Goal: Task Accomplishment & Management: Manage account settings

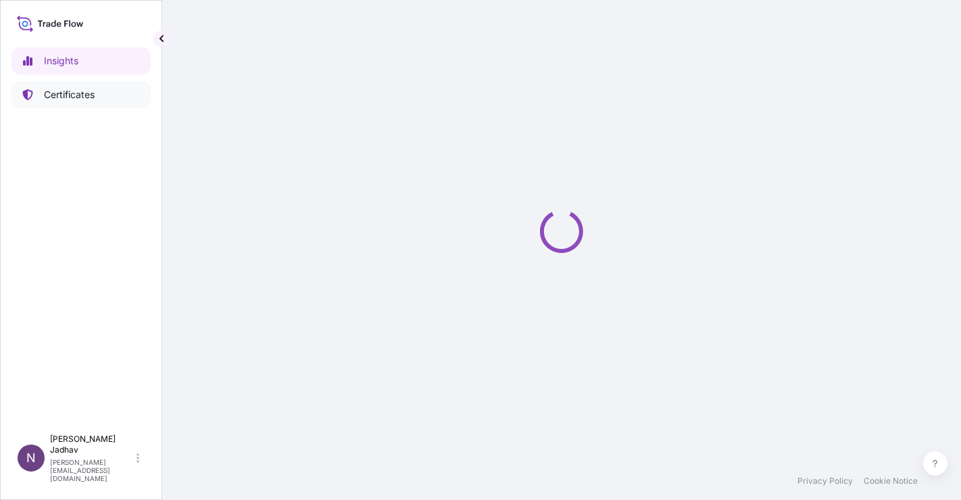
select select "2025"
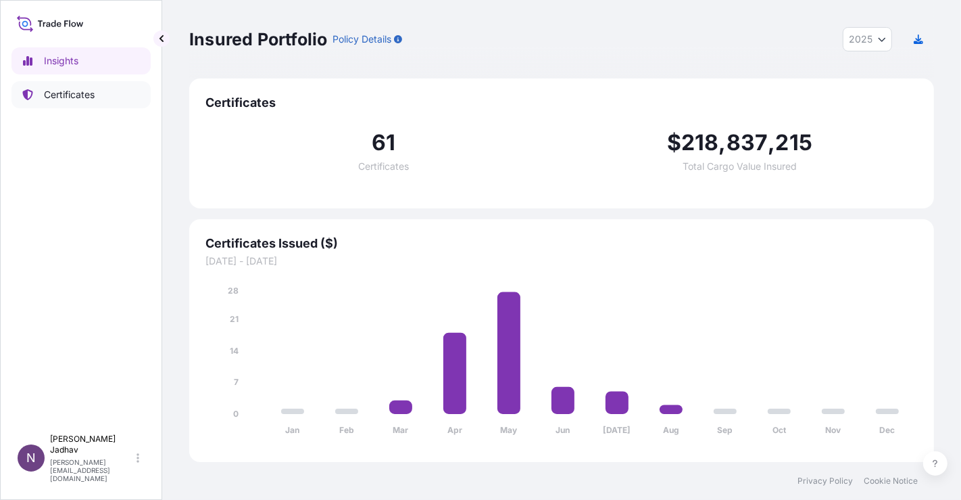
click at [70, 97] on p "Certificates" at bounding box center [69, 95] width 51 height 14
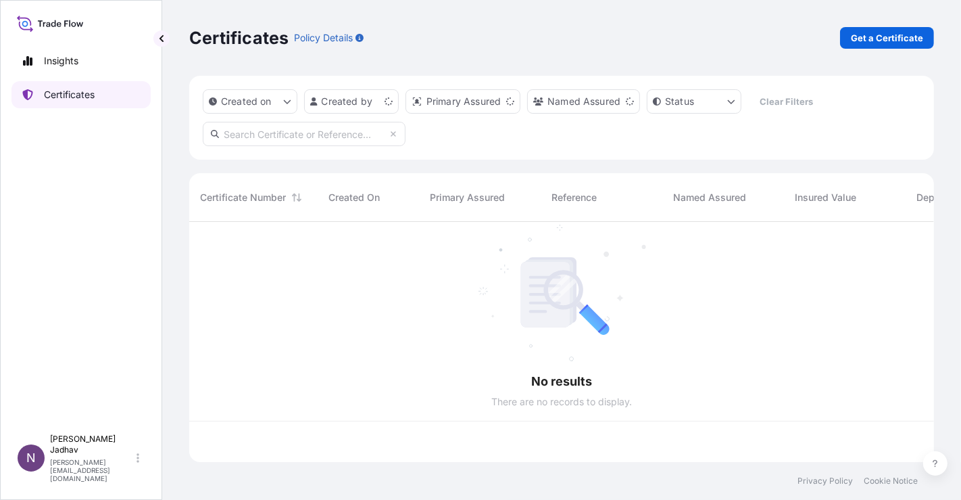
scroll to position [236, 734]
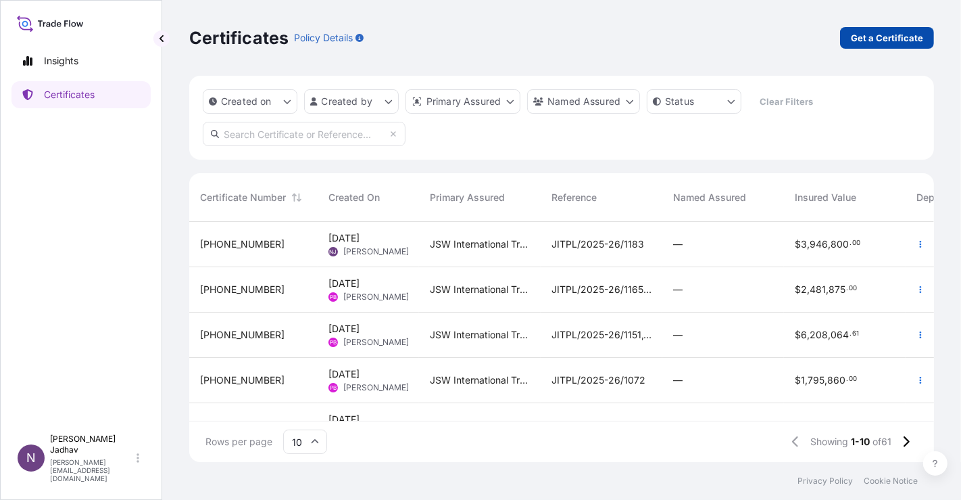
click at [869, 35] on p "Get a Certificate" at bounding box center [887, 38] width 72 height 14
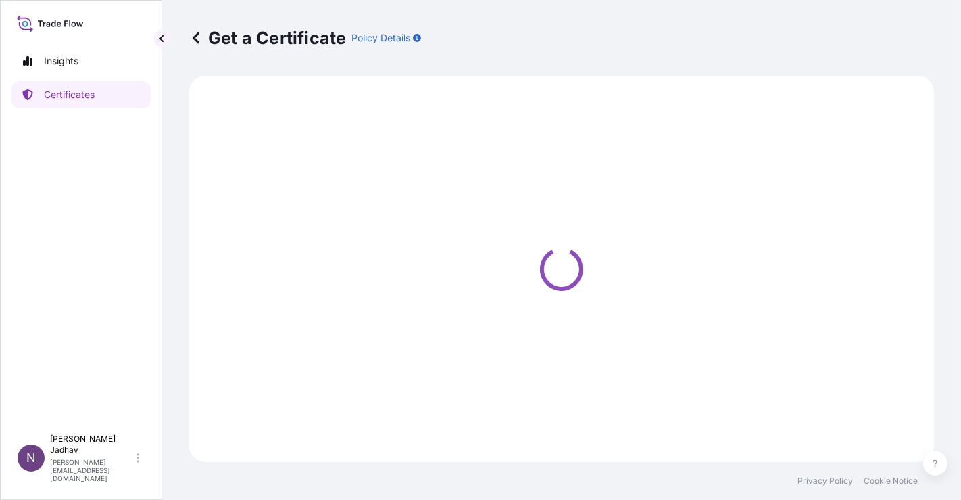
select select "Sea"
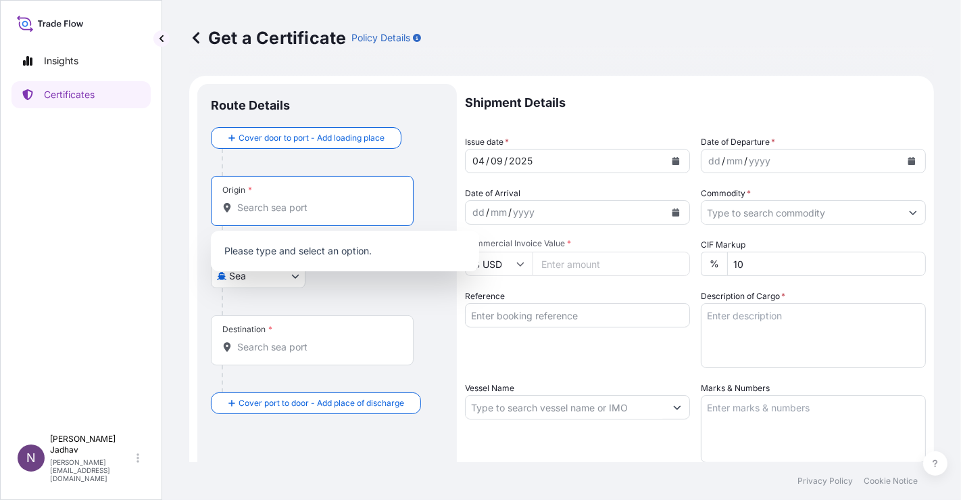
click at [319, 206] on input "Origin *" at bounding box center [317, 208] width 160 height 14
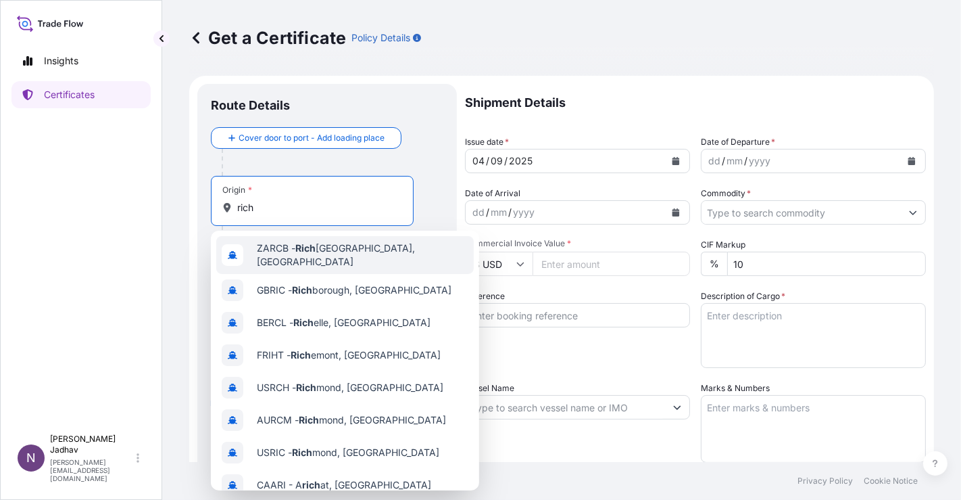
click at [323, 246] on span "ZARCB - Rich ards Bay, South Africa" at bounding box center [363, 254] width 212 height 27
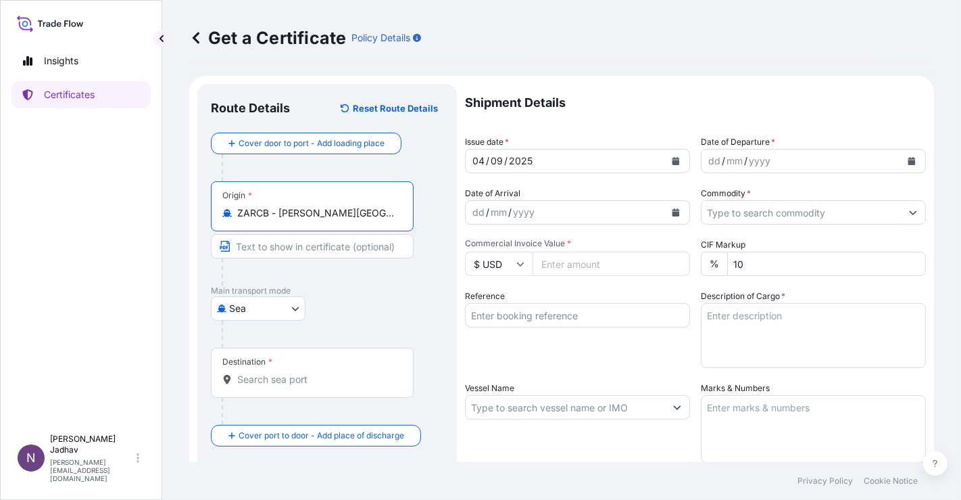
type input "ZARCB - [PERSON_NAME][GEOGRAPHIC_DATA], [GEOGRAPHIC_DATA]"
click at [265, 386] on div "Destination *" at bounding box center [312, 372] width 203 height 50
click at [265, 386] on input "Destination *" at bounding box center [317, 380] width 160 height 14
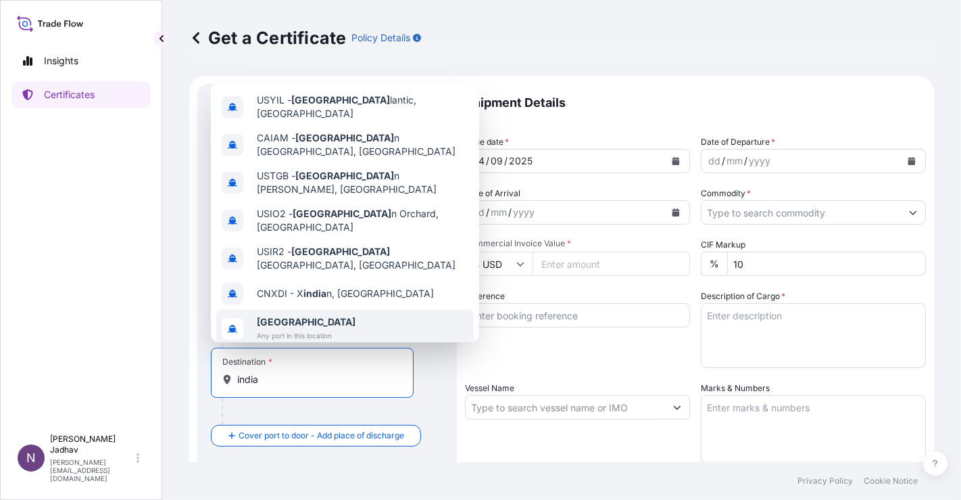
click at [296, 329] on span "Any port in this location" at bounding box center [306, 336] width 99 height 14
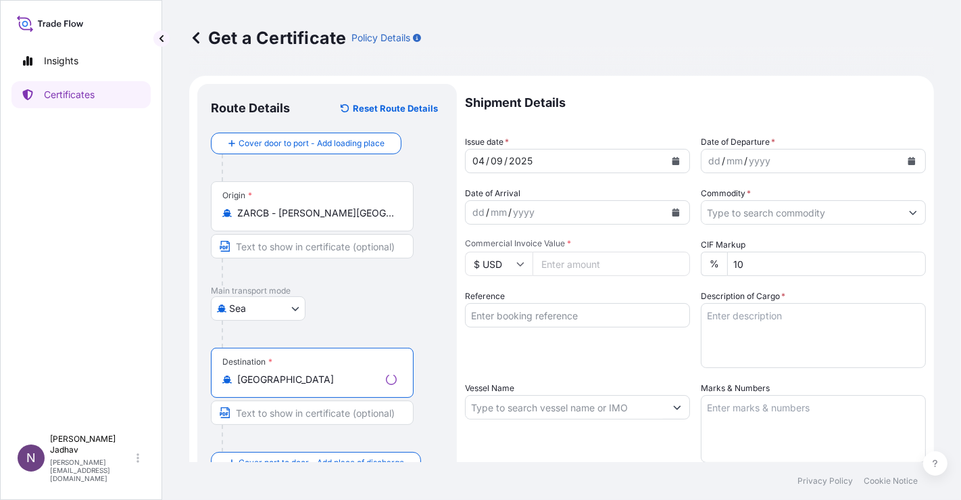
scroll to position [150, 0]
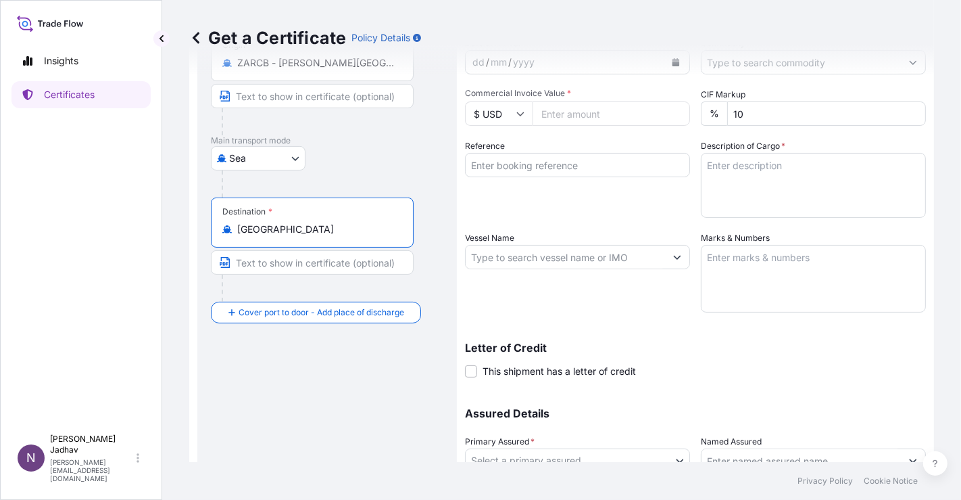
type input "[GEOGRAPHIC_DATA]"
click at [297, 269] on input "Text to appear on certificate" at bounding box center [312, 262] width 203 height 24
type input "ANY PORT(S) IN [GEOGRAPHIC_DATA]"
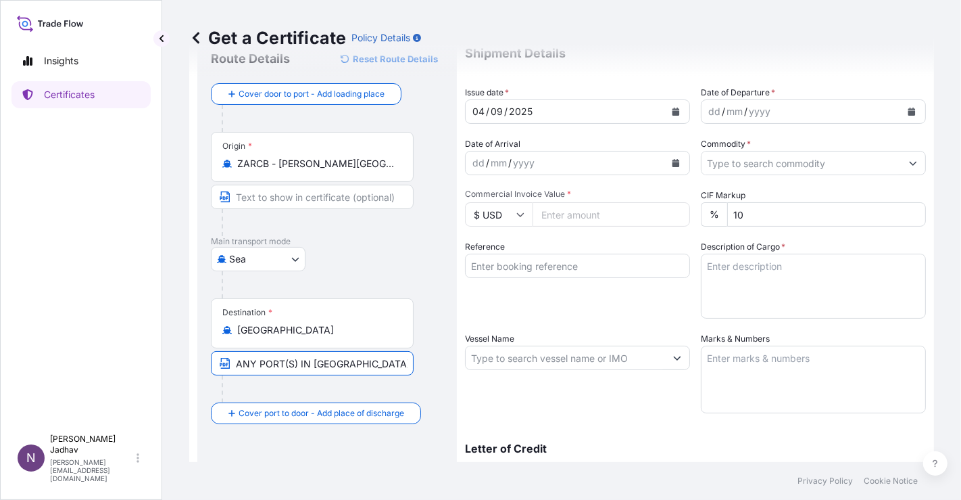
scroll to position [0, 0]
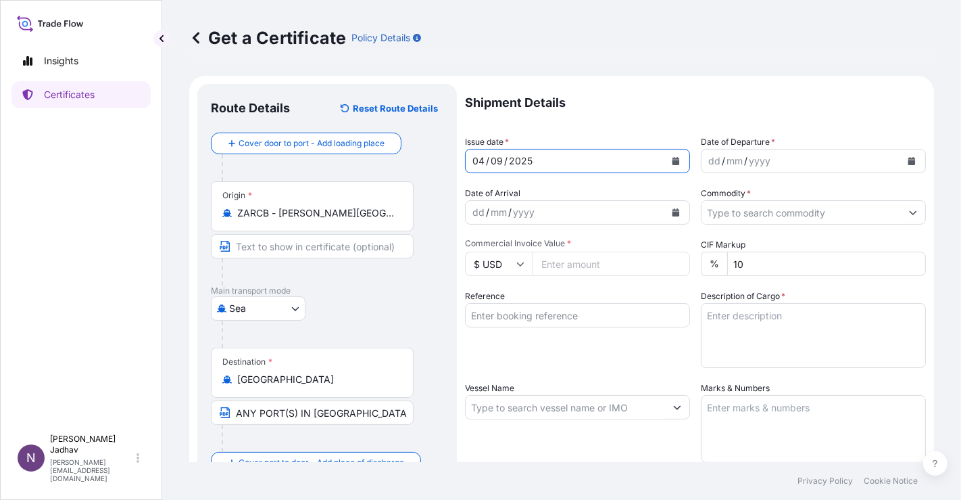
click at [672, 165] on button "Calendar" at bounding box center [676, 161] width 22 height 22
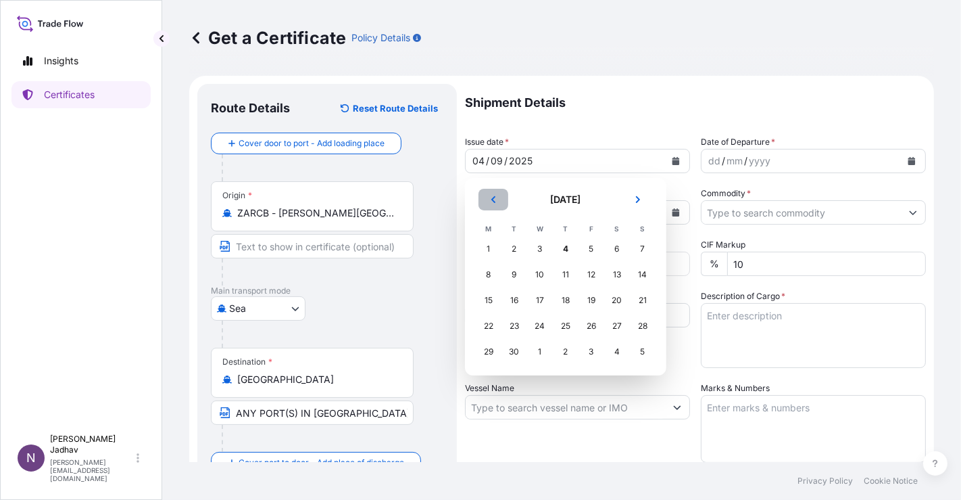
click at [499, 206] on button "Previous" at bounding box center [494, 200] width 30 height 22
click at [612, 303] on div "16" at bounding box center [617, 300] width 24 height 24
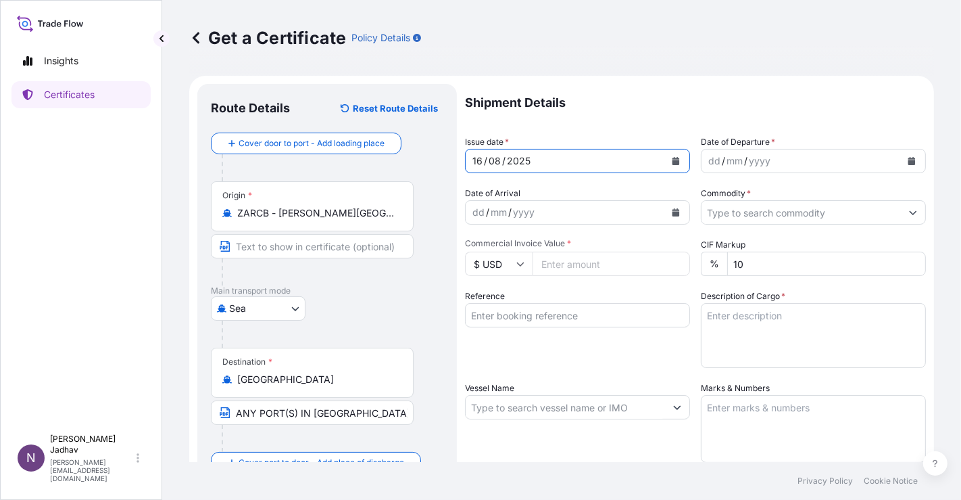
click at [909, 161] on icon "Calendar" at bounding box center [912, 161] width 7 height 8
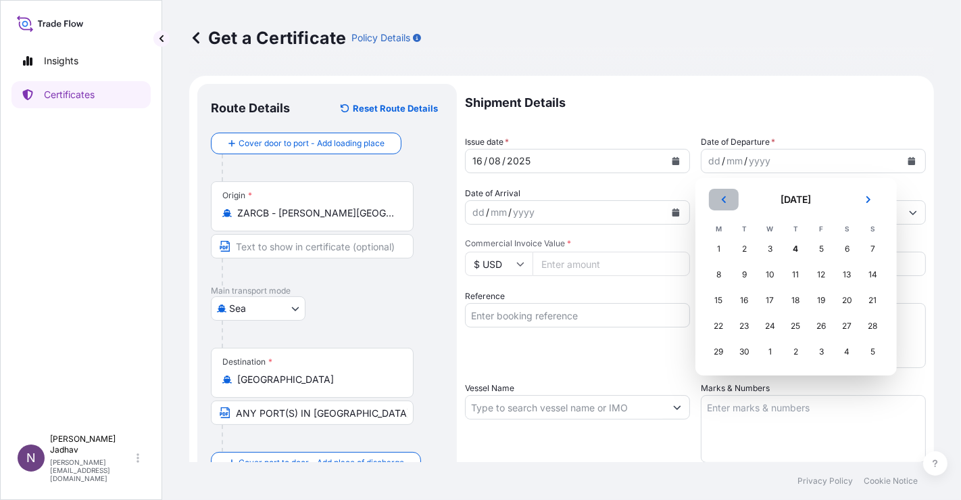
click at [731, 199] on button "Previous" at bounding box center [724, 200] width 30 height 22
click at [849, 306] on div "16" at bounding box center [848, 300] width 24 height 24
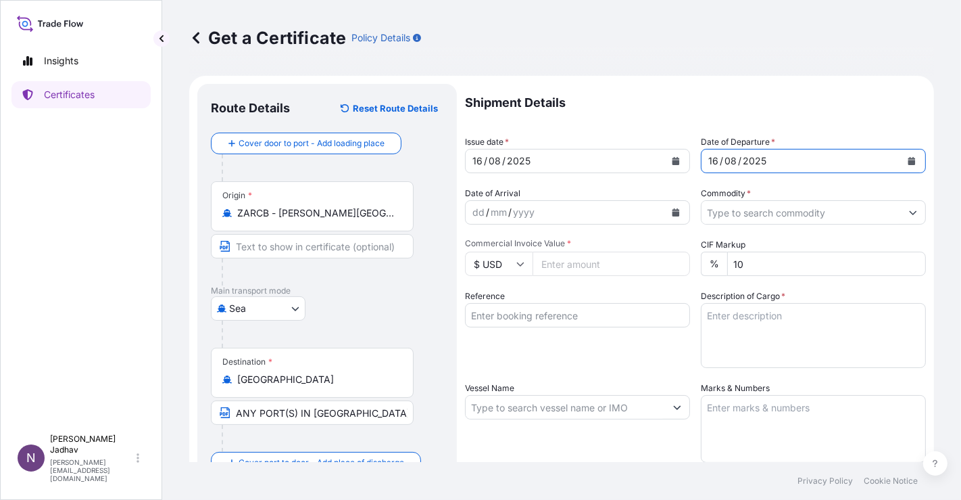
click at [673, 213] on icon "Calendar" at bounding box center [676, 212] width 7 height 8
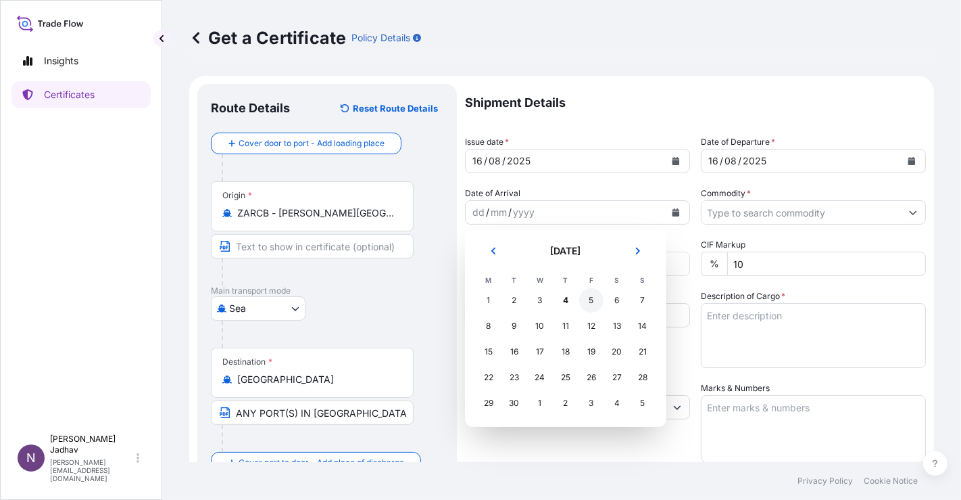
click at [592, 302] on div "5" at bounding box center [591, 300] width 24 height 24
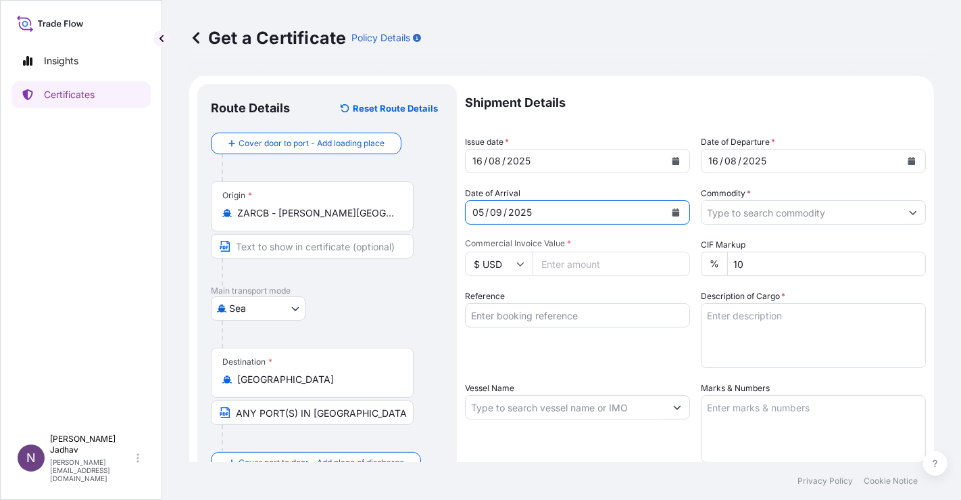
click at [871, 213] on input "Commodity *" at bounding box center [801, 212] width 199 height 24
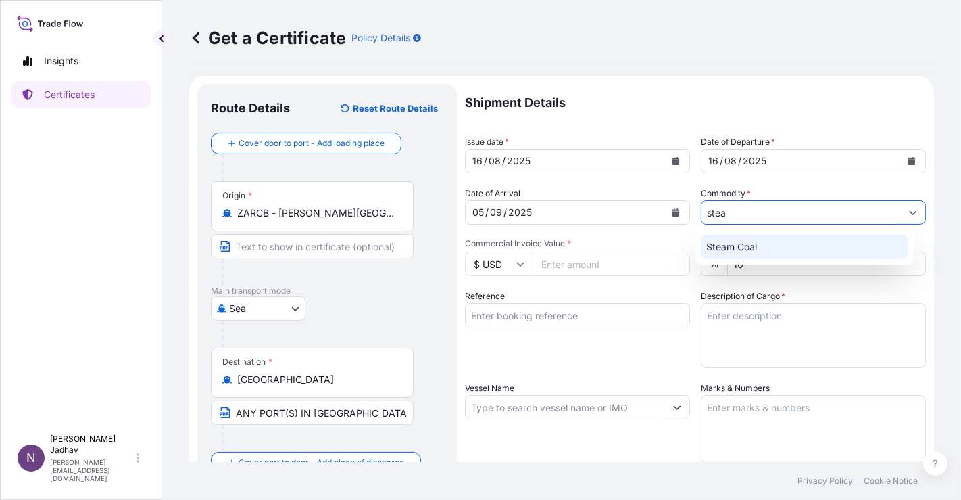
click at [836, 237] on div "Steam Coal" at bounding box center [805, 247] width 208 height 24
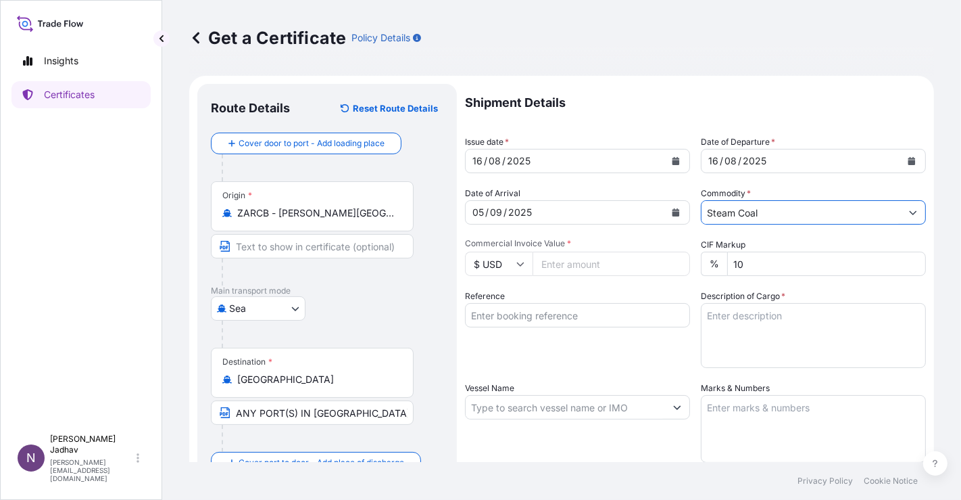
type input "Steam Coal"
click at [633, 275] on input "Commercial Invoice Value *" at bounding box center [612, 263] width 158 height 24
click at [631, 268] on input "Commercial Invoice Value *" at bounding box center [612, 263] width 158 height 24
type input "956614.50"
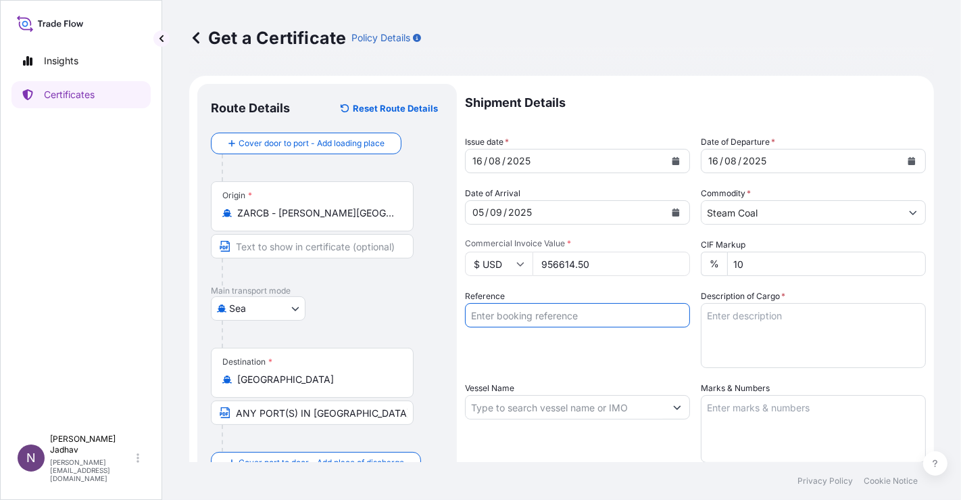
click at [556, 321] on input "Reference" at bounding box center [577, 315] width 225 height 24
type input "j"
type input "JITPL/2025-26/1183B"
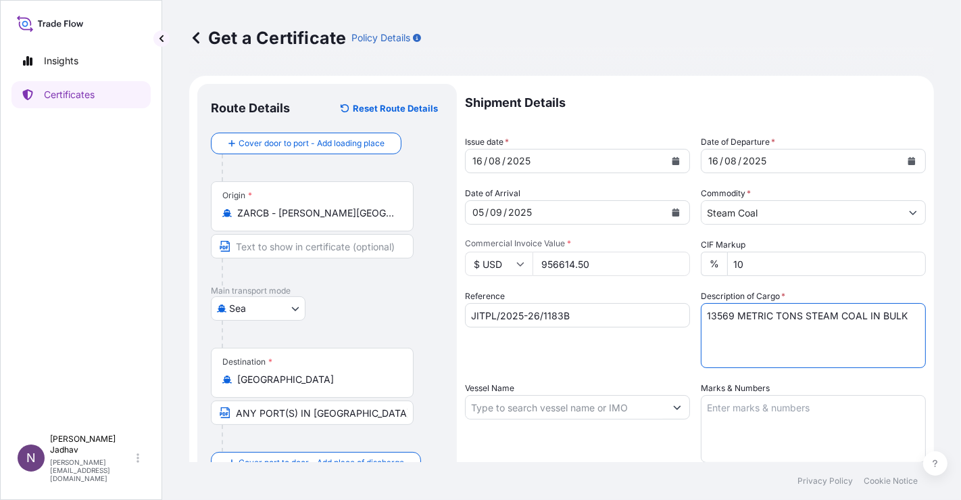
type textarea "13569 METRIC TONS STEAM COAL IN BULK"
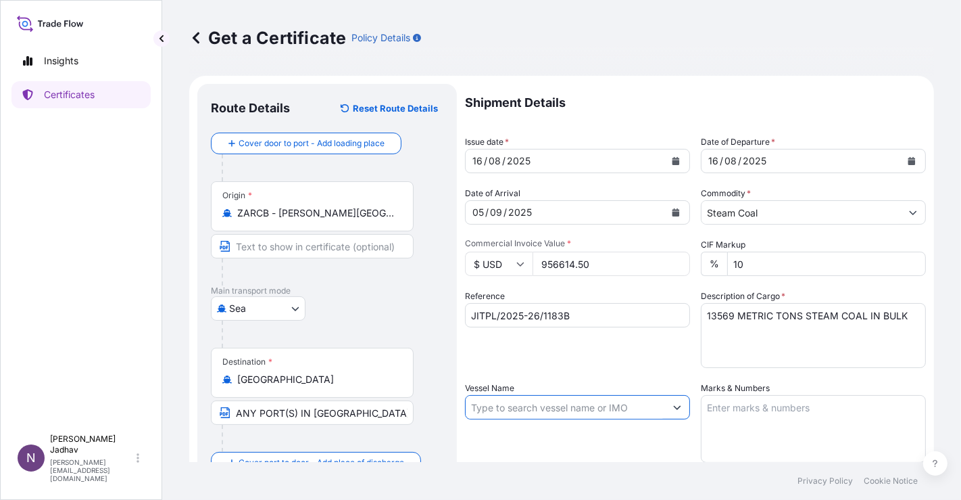
click at [493, 407] on input "Vessel Name" at bounding box center [565, 407] width 199 height 24
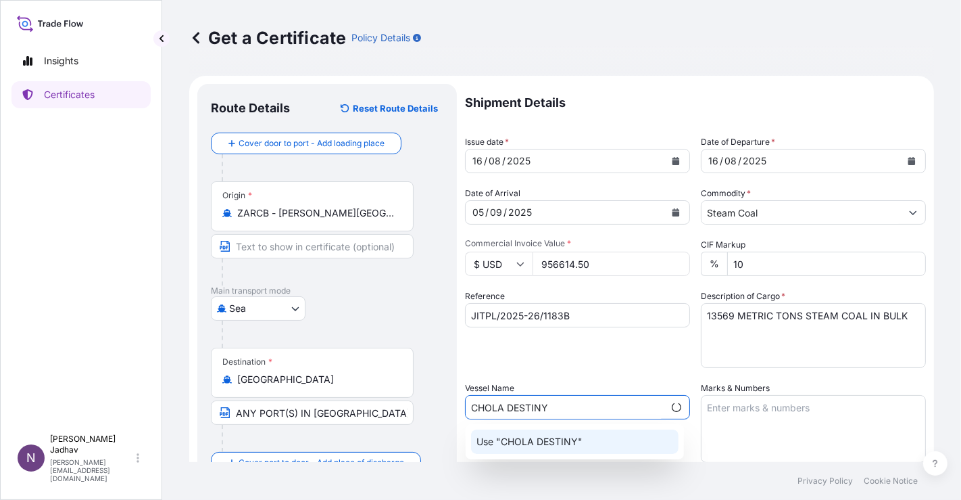
click at [511, 441] on p "Use "CHOLA DESTINY"" at bounding box center [530, 442] width 106 height 14
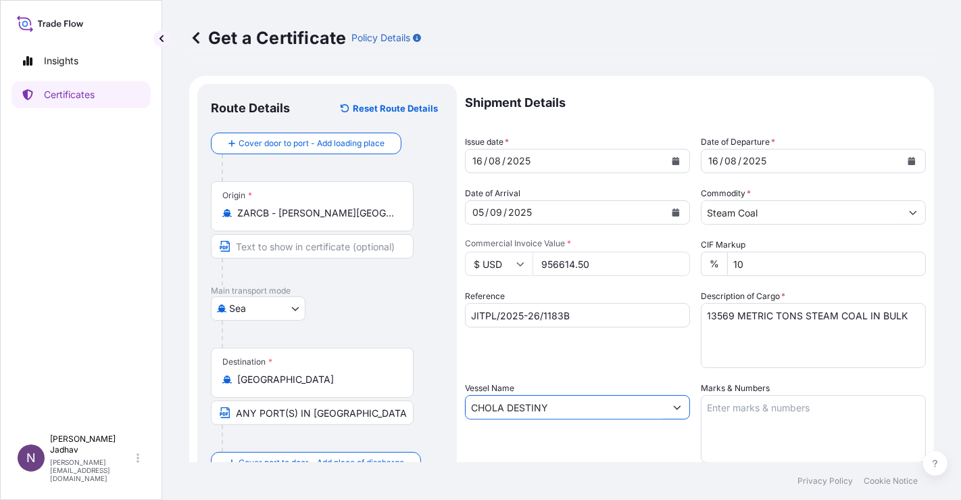
type input "CHOLA DESTINY"
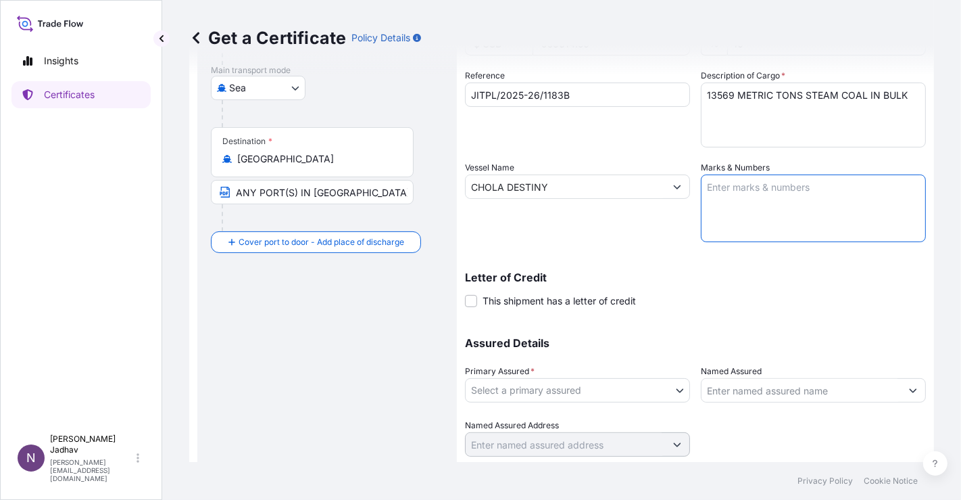
scroll to position [225, 0]
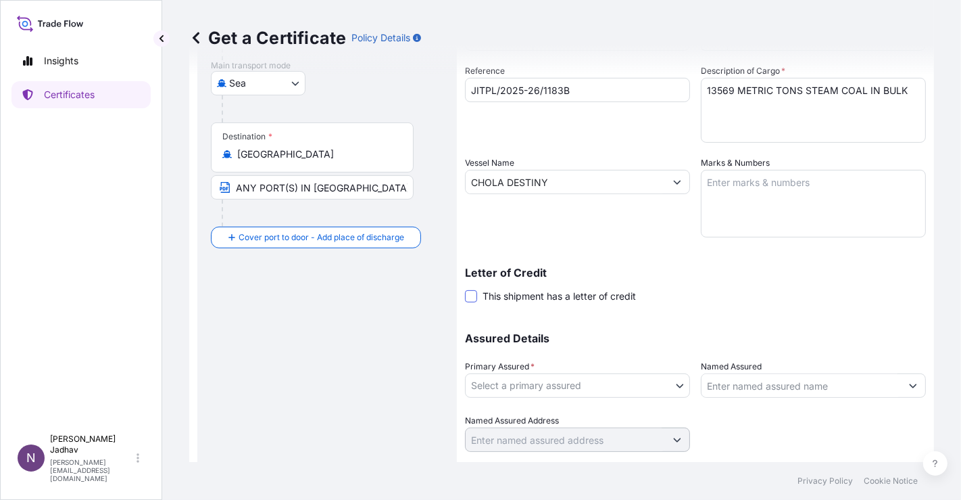
click at [475, 296] on span at bounding box center [471, 296] width 12 height 12
click at [465, 289] on input "This shipment has a letter of credit" at bounding box center [465, 289] width 0 height 0
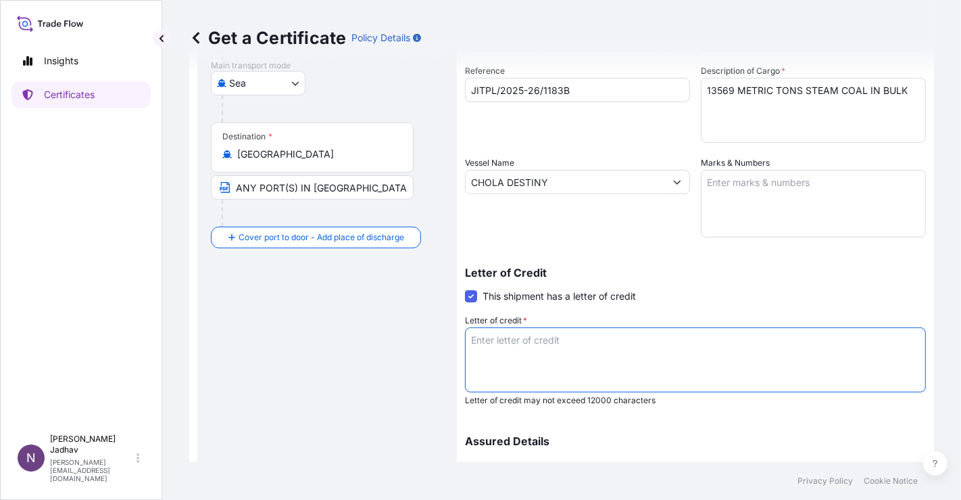
click at [510, 343] on textarea "Letter of credit *" at bounding box center [695, 359] width 461 height 65
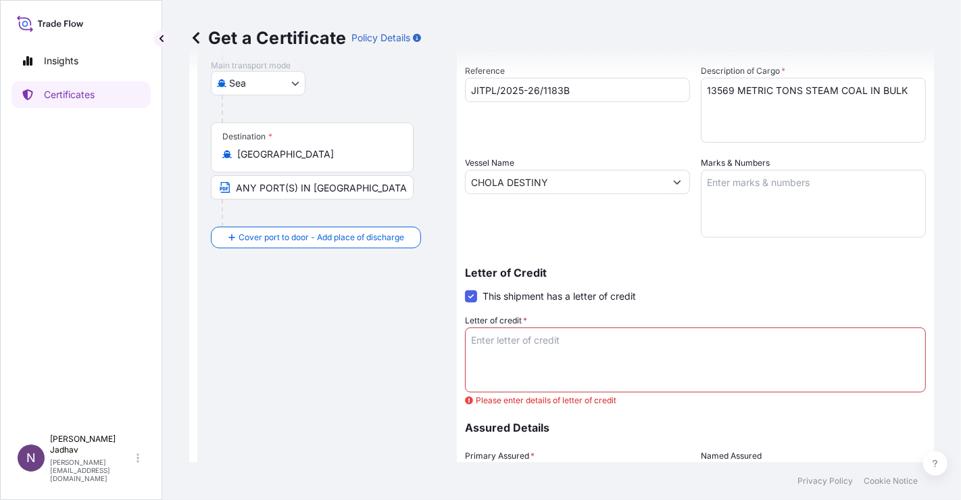
click at [475, 295] on span at bounding box center [471, 296] width 12 height 12
click at [465, 289] on input "This shipment has a letter of credit" at bounding box center [465, 289] width 0 height 0
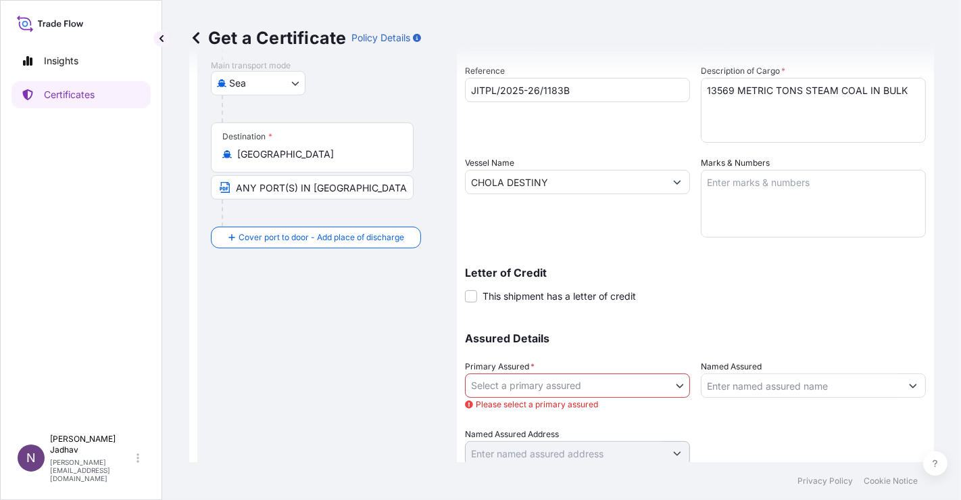
scroll to position [274, 0]
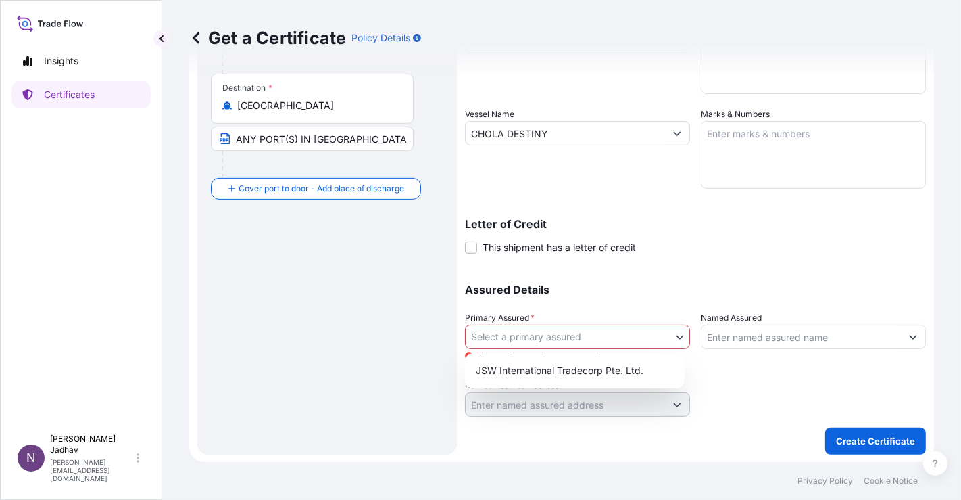
click at [677, 337] on body "Insights Certificates N Namita Jadhav namita.jadhav@jswinternational.com Get a …" at bounding box center [480, 250] width 961 height 500
click at [667, 368] on div "JSW International Tradecorp Pte. Ltd." at bounding box center [575, 370] width 209 height 24
select select "32012"
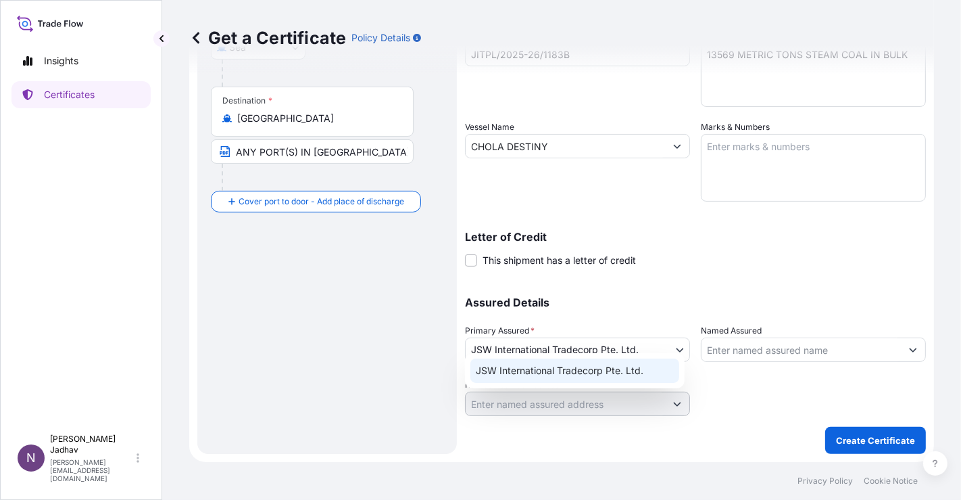
scroll to position [260, 0]
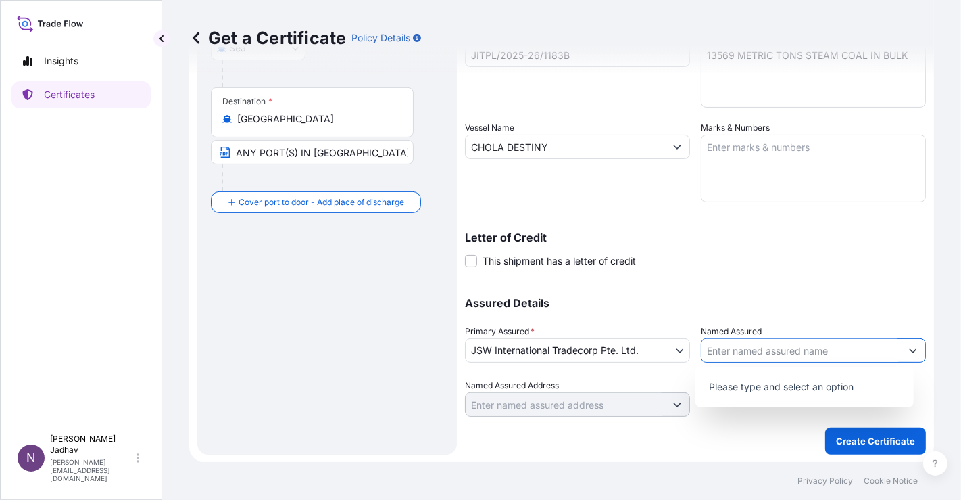
click at [909, 350] on icon "Show suggestions" at bounding box center [913, 350] width 8 height 8
click at [873, 384] on p "Please type and select an option" at bounding box center [805, 387] width 208 height 30
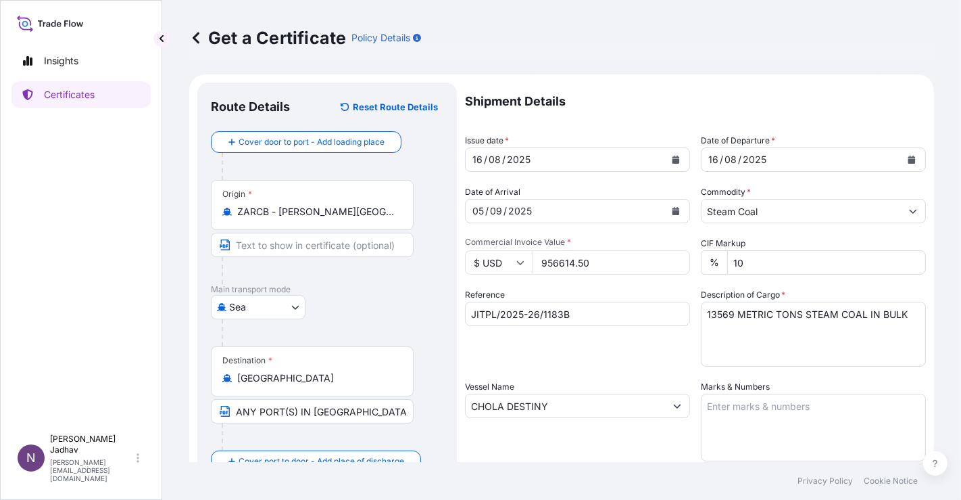
scroll to position [0, 0]
click at [341, 247] on input "Text to appear on certificate" at bounding box center [312, 246] width 203 height 24
type input "[PERSON_NAME][GEOGRAPHIC_DATA], [GEOGRAPHIC_DATA]"
click at [249, 213] on input "ZARCB - [PERSON_NAME][GEOGRAPHIC_DATA], [GEOGRAPHIC_DATA]" at bounding box center [317, 213] width 160 height 14
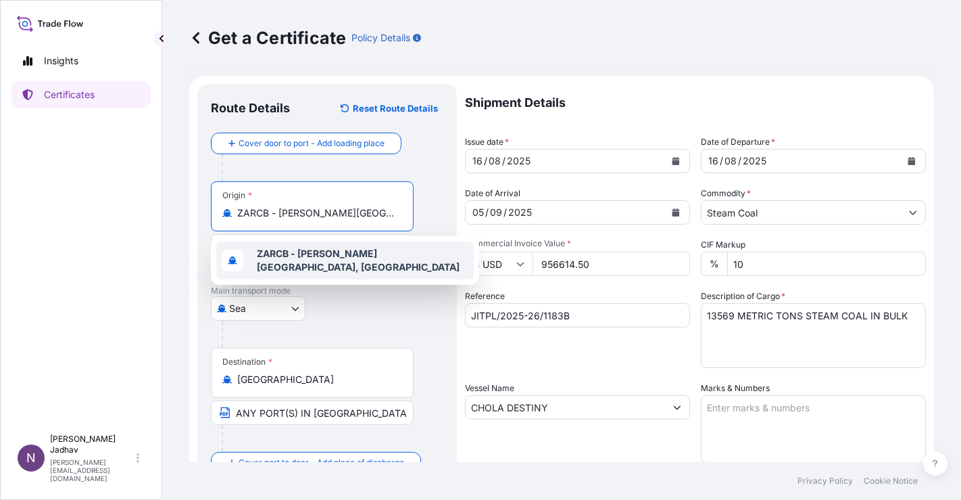
click at [305, 265] on div "ZARCB - [PERSON_NAME][GEOGRAPHIC_DATA], [GEOGRAPHIC_DATA]" at bounding box center [345, 260] width 258 height 38
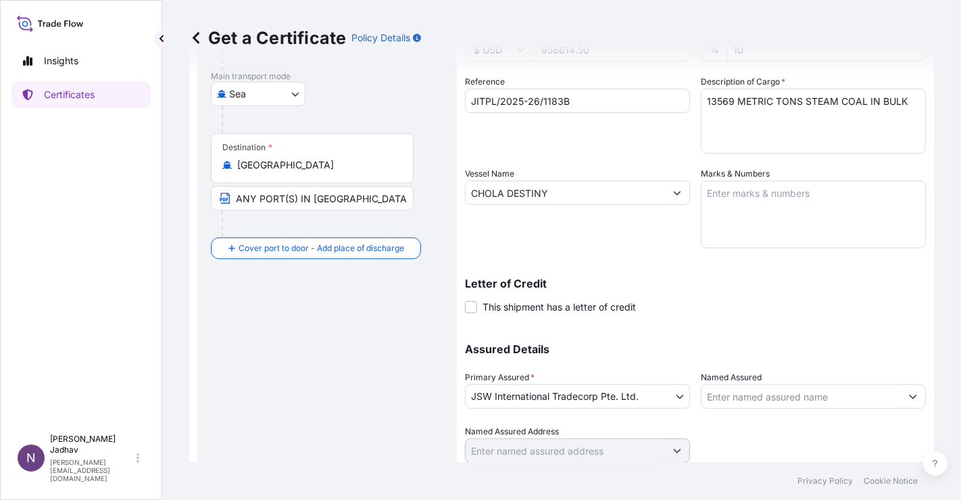
scroll to position [225, 0]
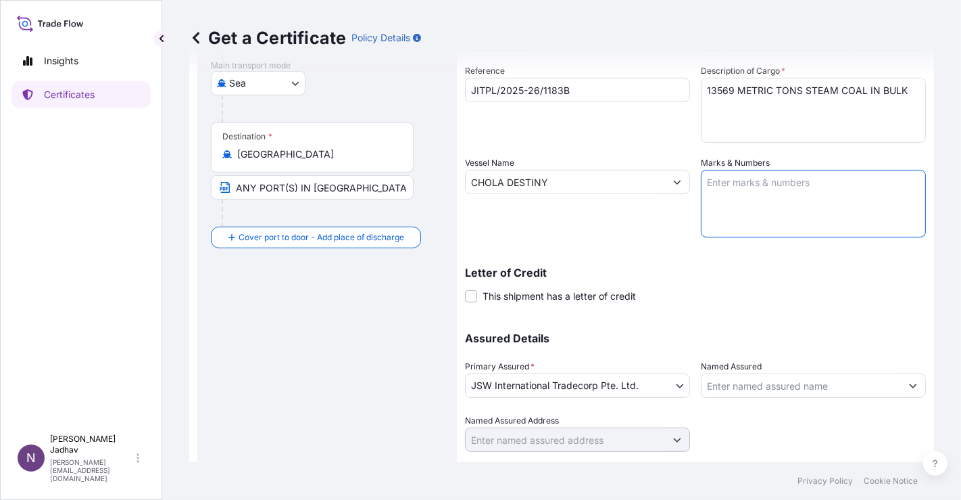
click at [809, 195] on textarea "Marks & Numbers" at bounding box center [813, 204] width 225 height 68
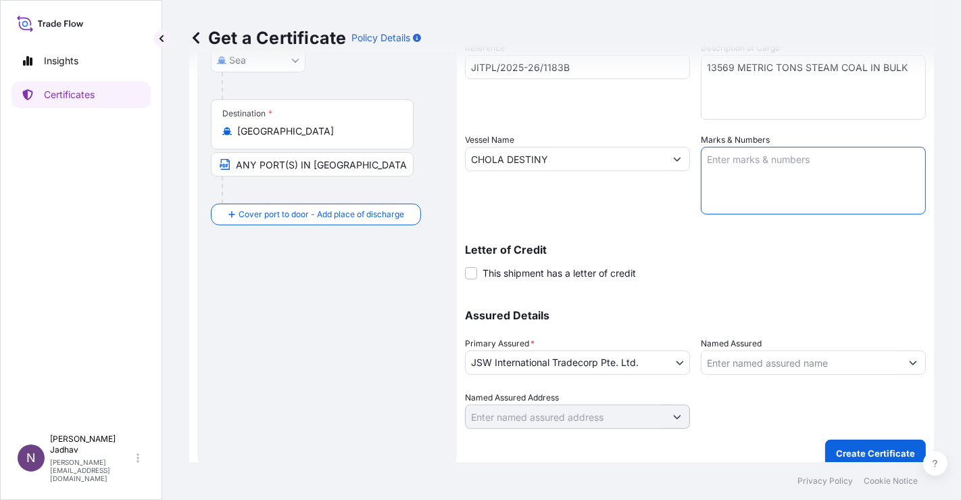
scroll to position [260, 0]
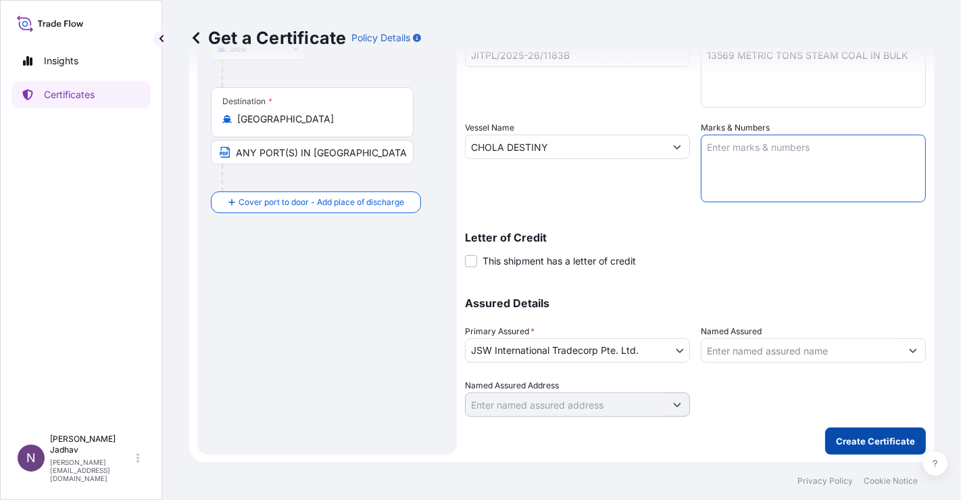
click at [837, 439] on p "Create Certificate" at bounding box center [875, 441] width 79 height 14
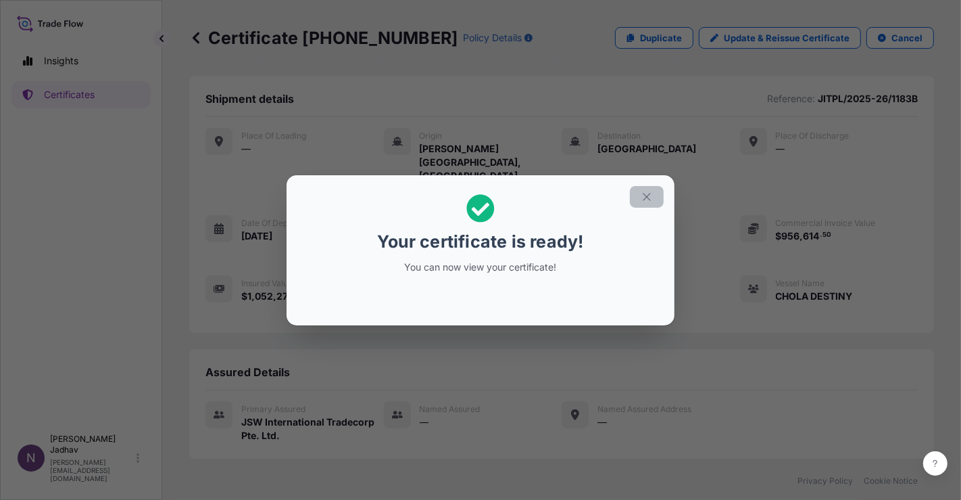
click at [645, 202] on icon "button" at bounding box center [647, 197] width 12 height 12
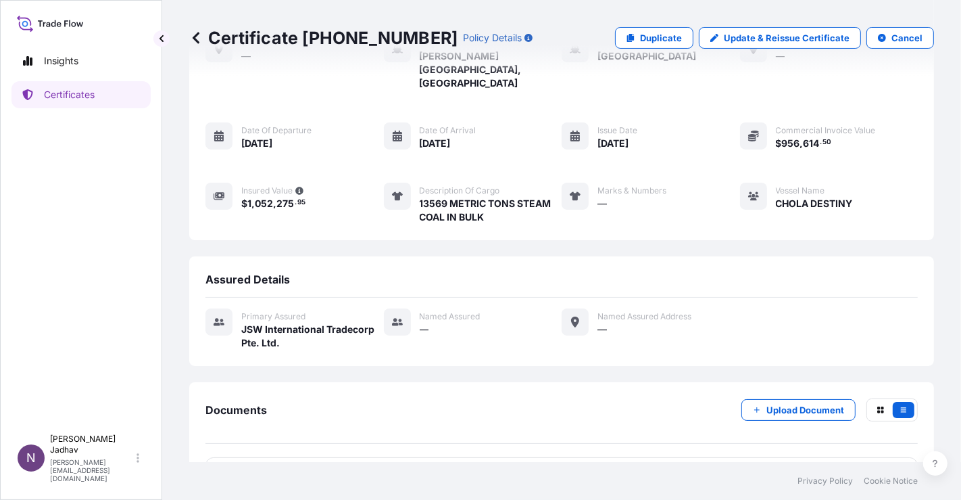
scroll to position [110, 0]
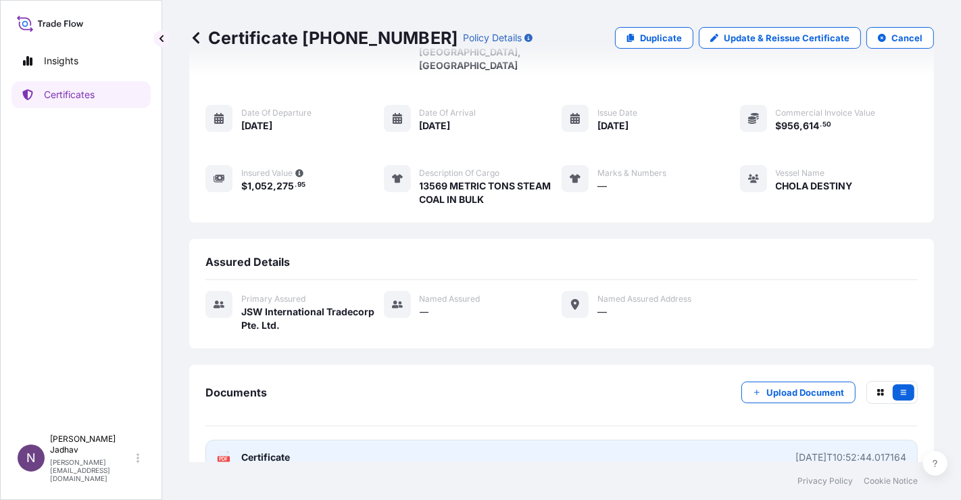
click at [260, 450] on span "Certificate" at bounding box center [265, 457] width 49 height 14
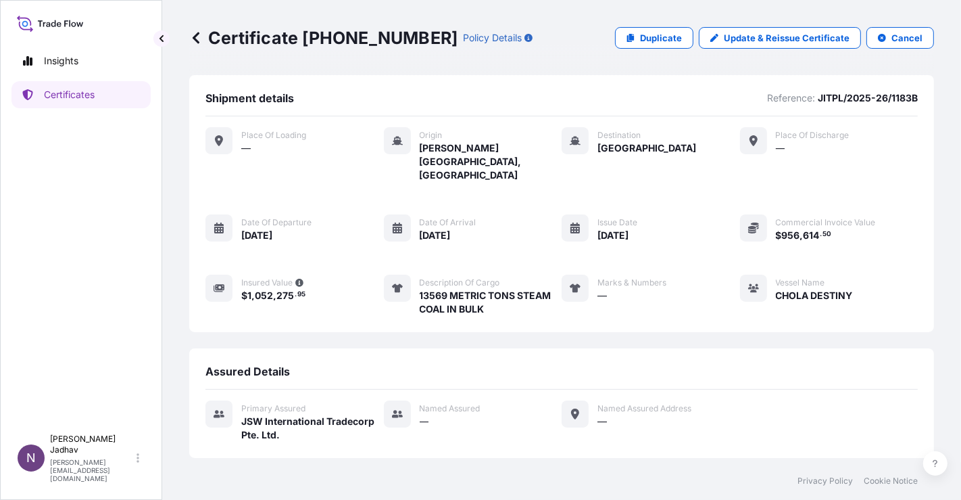
scroll to position [0, 0]
click at [64, 101] on link "Certificates" at bounding box center [80, 94] width 139 height 27
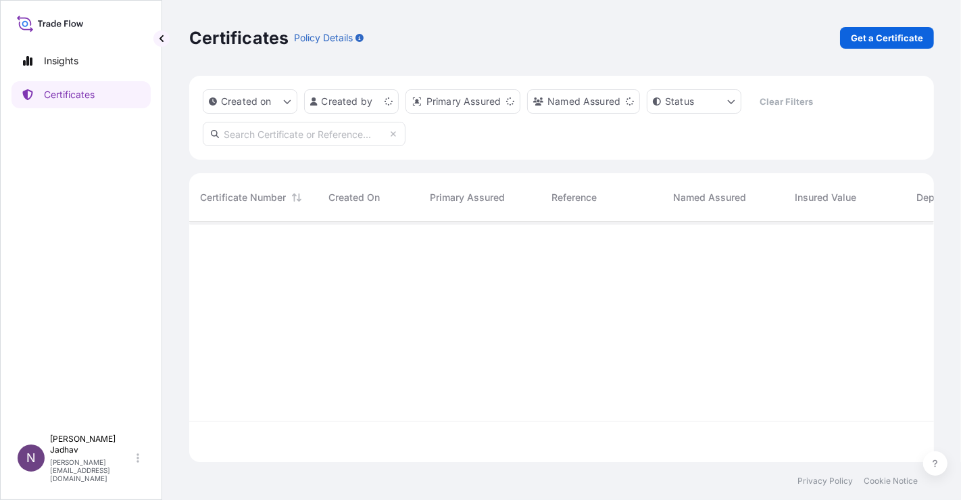
scroll to position [236, 734]
click at [896, 35] on p "Get a Certificate" at bounding box center [887, 38] width 72 height 14
select select "Sea"
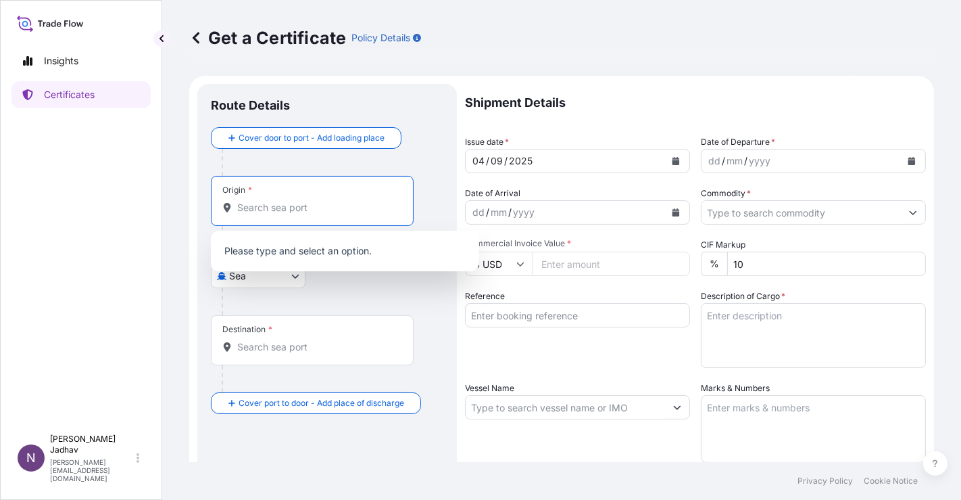
click at [352, 206] on input "Origin *" at bounding box center [317, 208] width 160 height 14
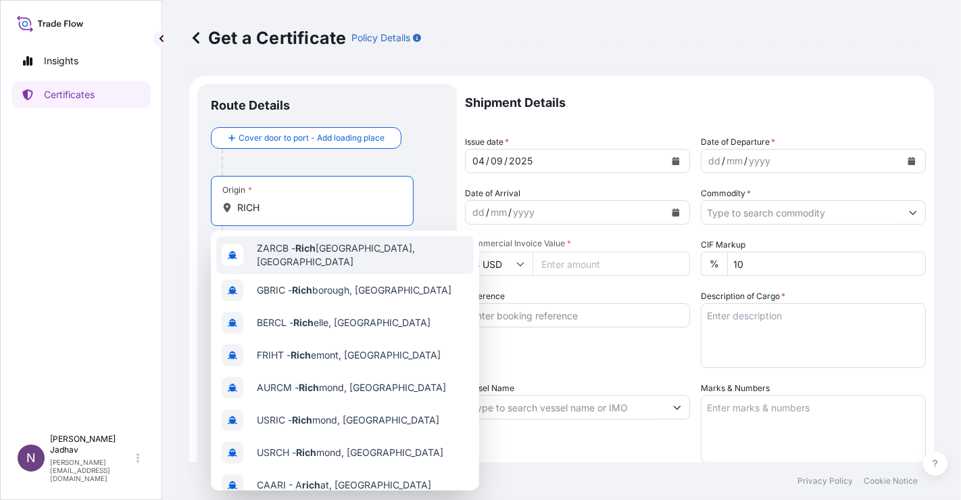
click at [338, 249] on span "ZARCB - Rich ards Bay, South Africa" at bounding box center [363, 254] width 212 height 27
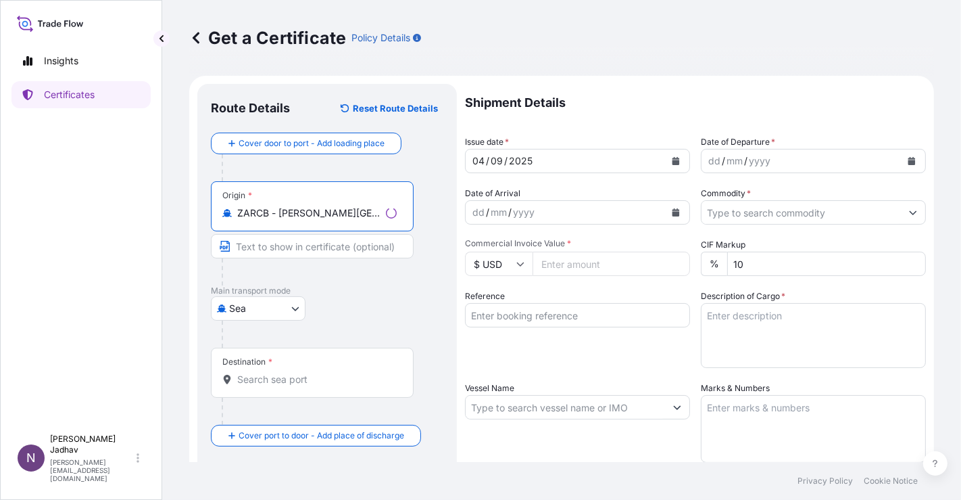
type input "ZARCB - [PERSON_NAME][GEOGRAPHIC_DATA], [GEOGRAPHIC_DATA]"
click at [338, 249] on input "Text to appear on certificate" at bounding box center [312, 246] width 203 height 24
type input "[PERSON_NAME][GEOGRAPHIC_DATA], [GEOGRAPHIC_DATA]"
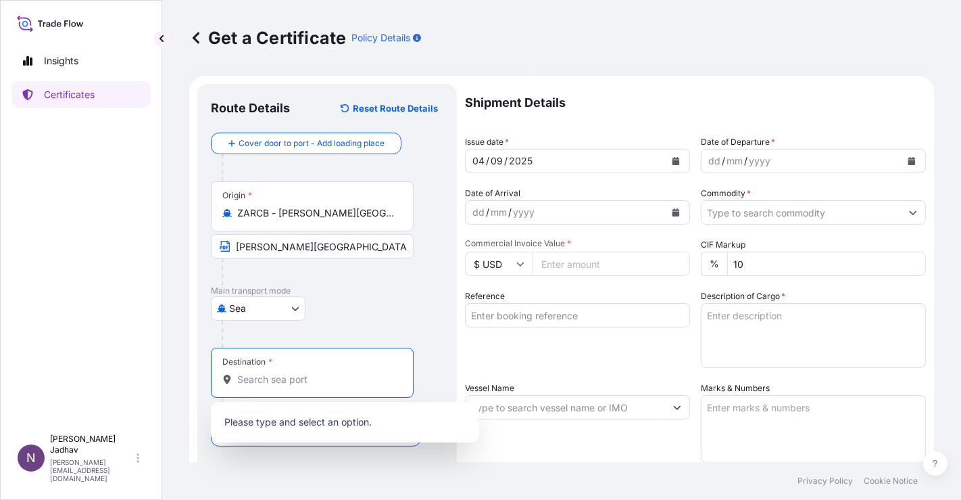
click at [305, 378] on input "Destination *" at bounding box center [317, 380] width 160 height 14
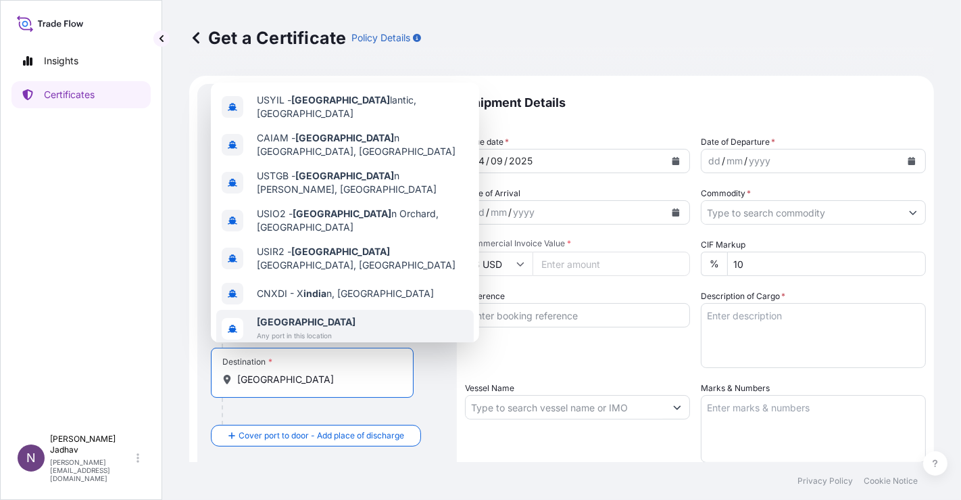
click at [310, 329] on span "Any port in this location" at bounding box center [306, 336] width 99 height 14
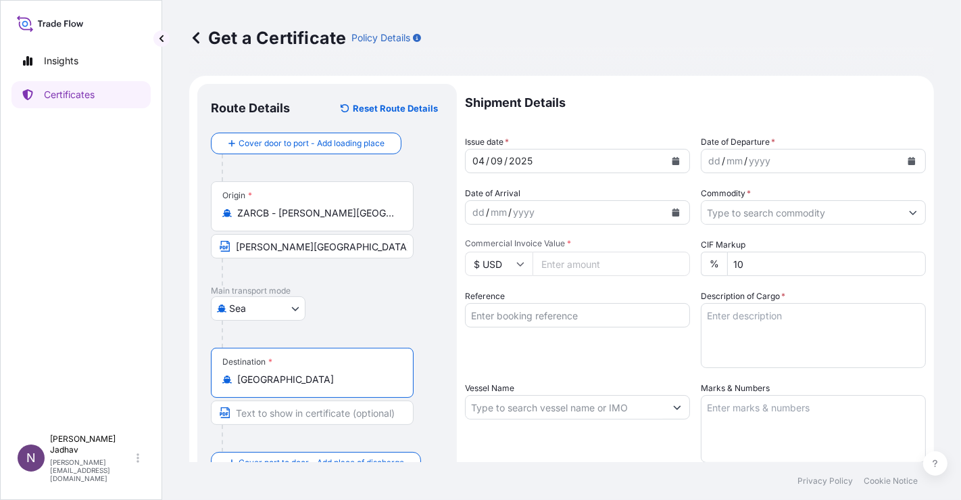
type input "[GEOGRAPHIC_DATA]"
click at [306, 418] on input "Text to appear on certificate" at bounding box center [312, 412] width 203 height 24
type input "ANY PORT(S) IN [GEOGRAPHIC_DATA]"
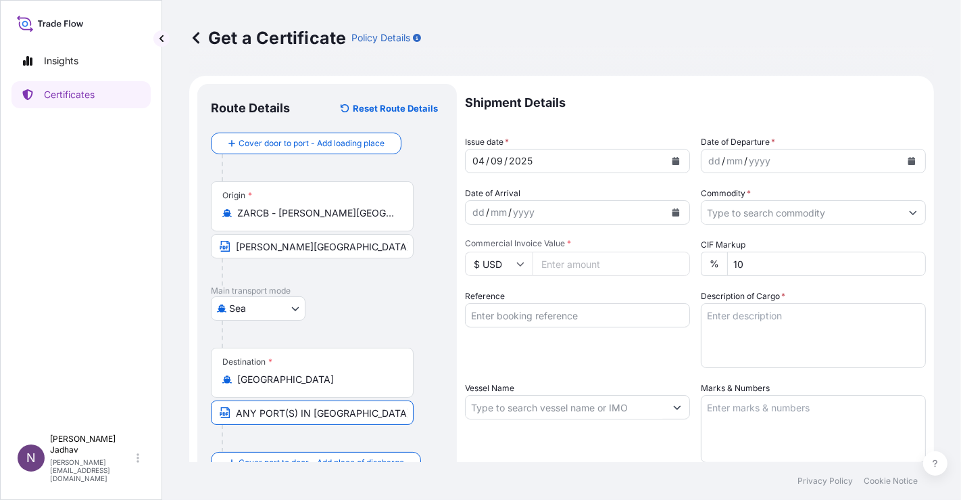
click at [673, 161] on icon "Calendar" at bounding box center [676, 161] width 7 height 8
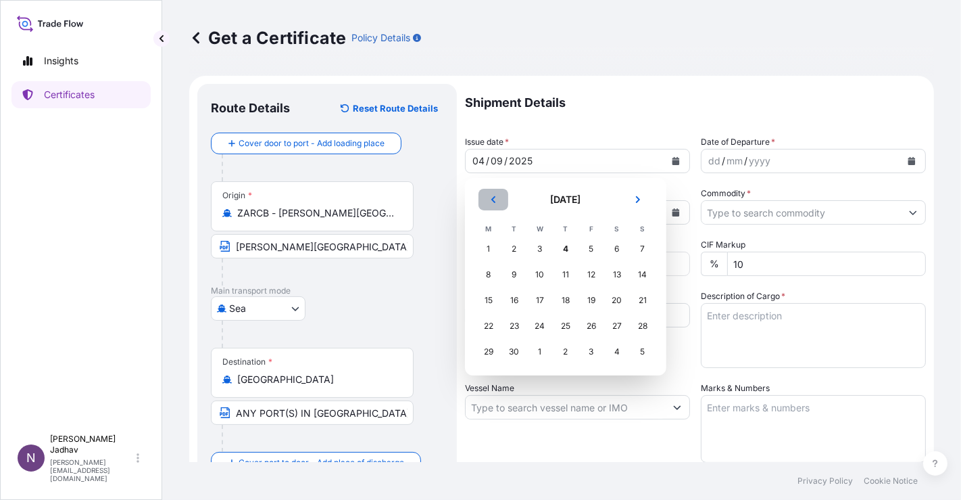
click at [493, 200] on icon "Previous" at bounding box center [493, 199] width 4 height 7
click at [617, 305] on div "16" at bounding box center [617, 300] width 24 height 24
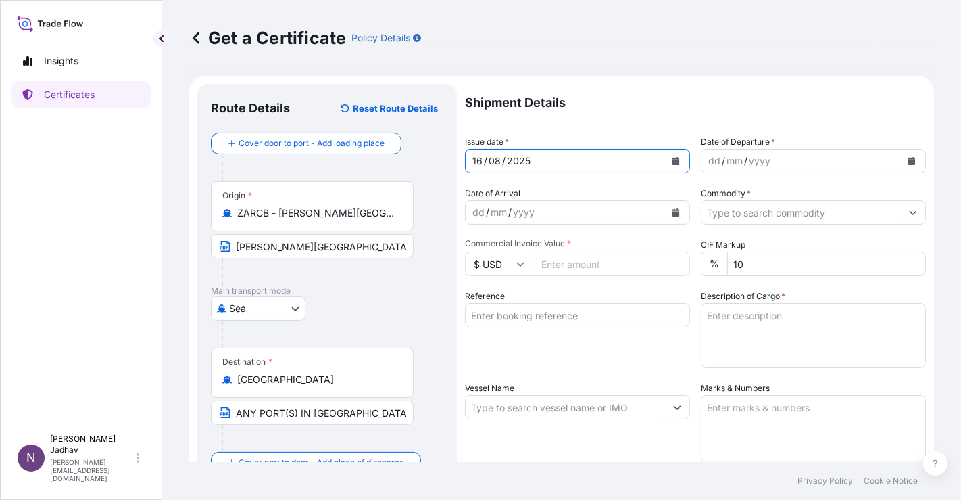
click at [909, 161] on icon "Calendar" at bounding box center [912, 161] width 7 height 8
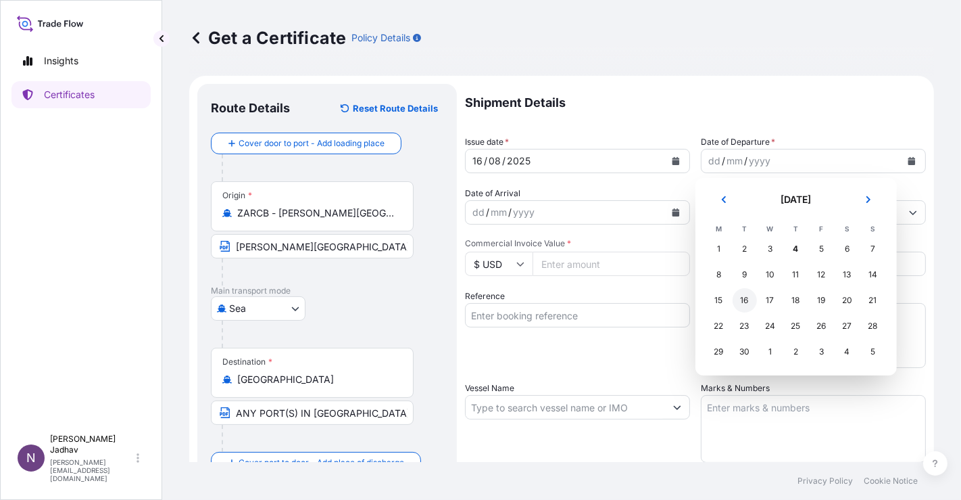
click at [744, 299] on div "16" at bounding box center [745, 300] width 24 height 24
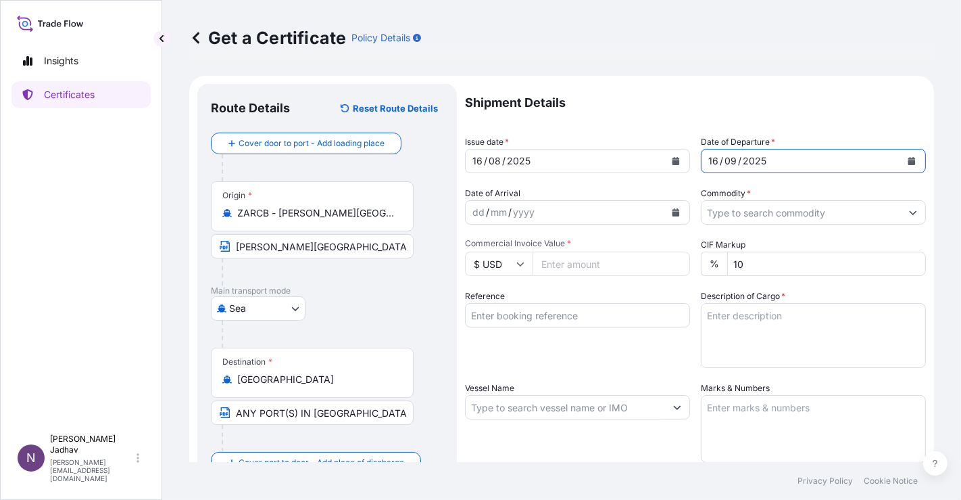
click at [901, 162] on button "Calendar" at bounding box center [912, 161] width 22 height 22
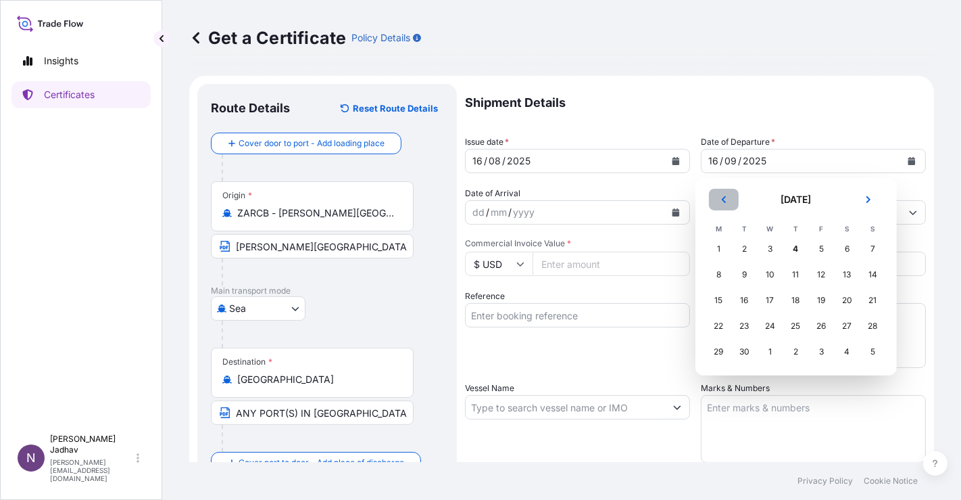
click at [726, 201] on icon "Previous" at bounding box center [724, 199] width 8 height 8
click at [842, 303] on div "16" at bounding box center [848, 300] width 24 height 24
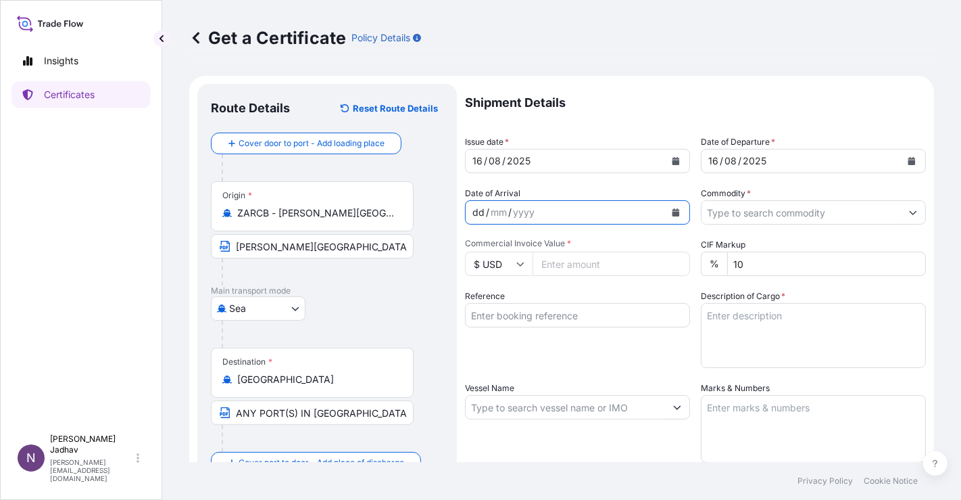
click at [609, 216] on div "dd / mm / yyyy" at bounding box center [565, 212] width 199 height 24
click at [673, 214] on icon "Calendar" at bounding box center [676, 212] width 7 height 8
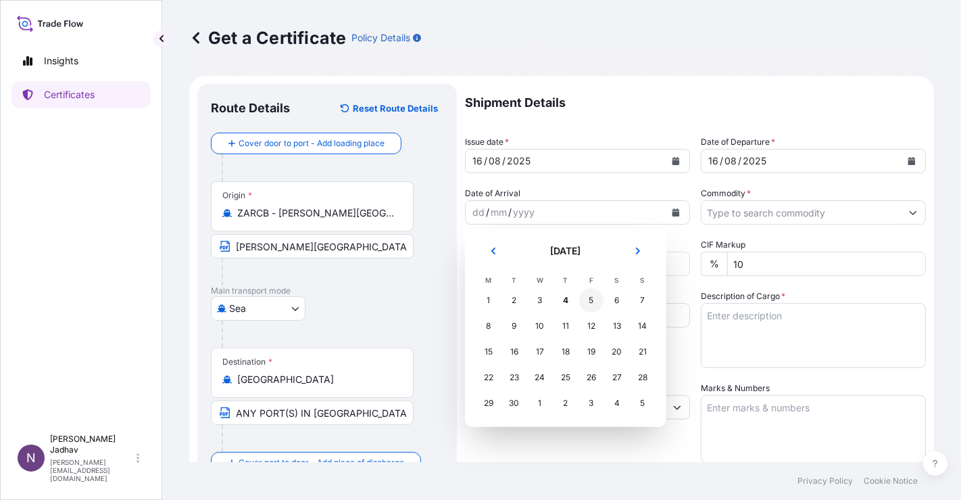
click at [594, 300] on div "5" at bounding box center [591, 300] width 24 height 24
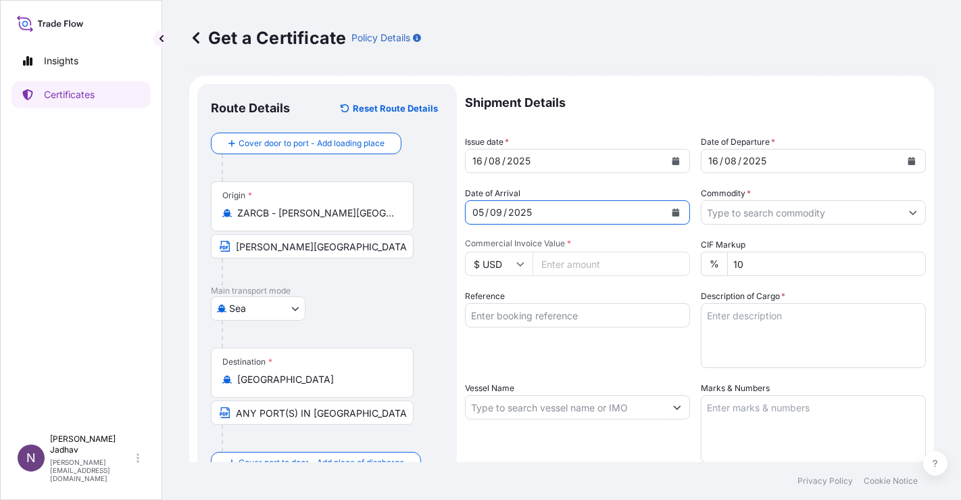
click at [763, 215] on input "Commodity *" at bounding box center [801, 212] width 199 height 24
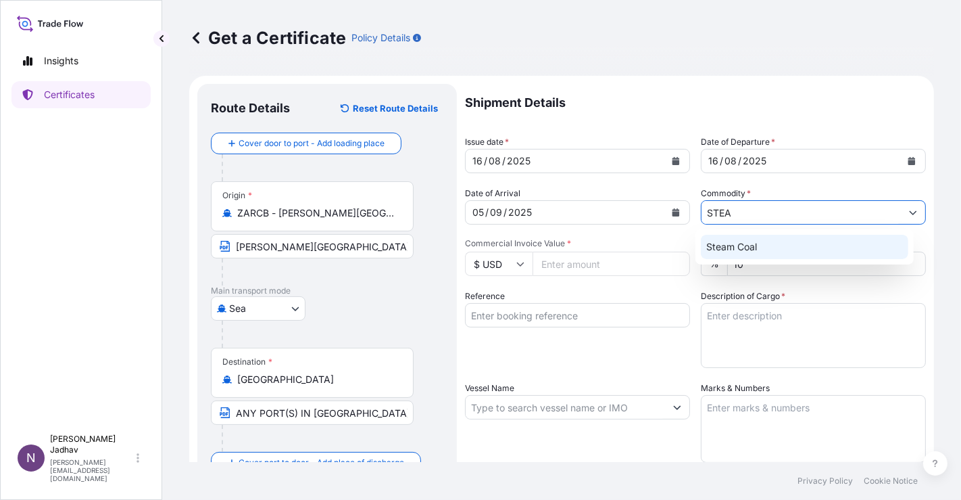
click at [754, 246] on div "Steam Coal" at bounding box center [805, 247] width 208 height 24
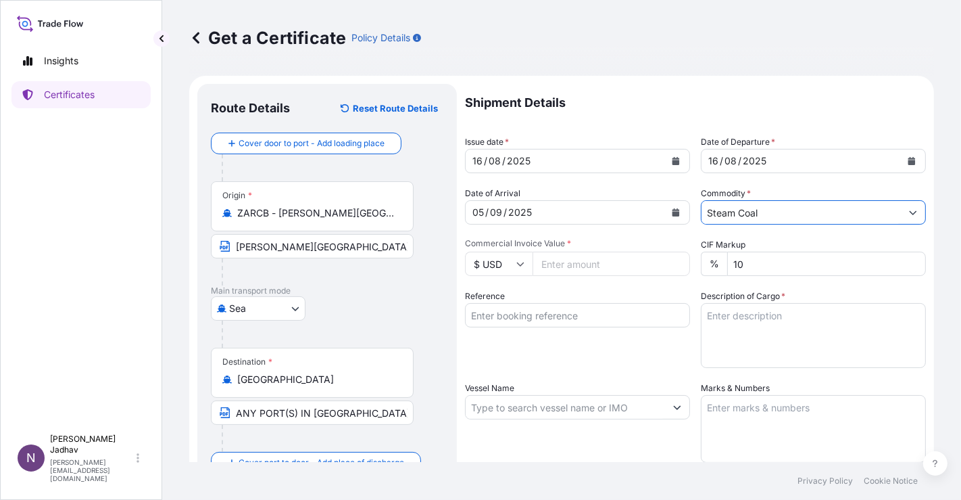
type input "Steam Coal"
click at [602, 266] on input "Commercial Invoice Value *" at bounding box center [612, 263] width 158 height 24
type input "568000"
click at [566, 316] on input "Reference" at bounding box center [577, 315] width 225 height 24
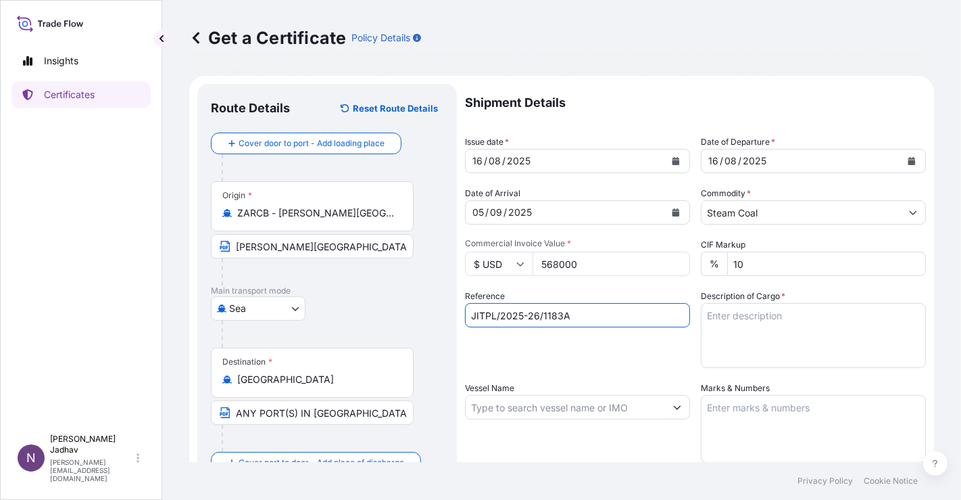
type input "JITPL/2025-26/1183A"
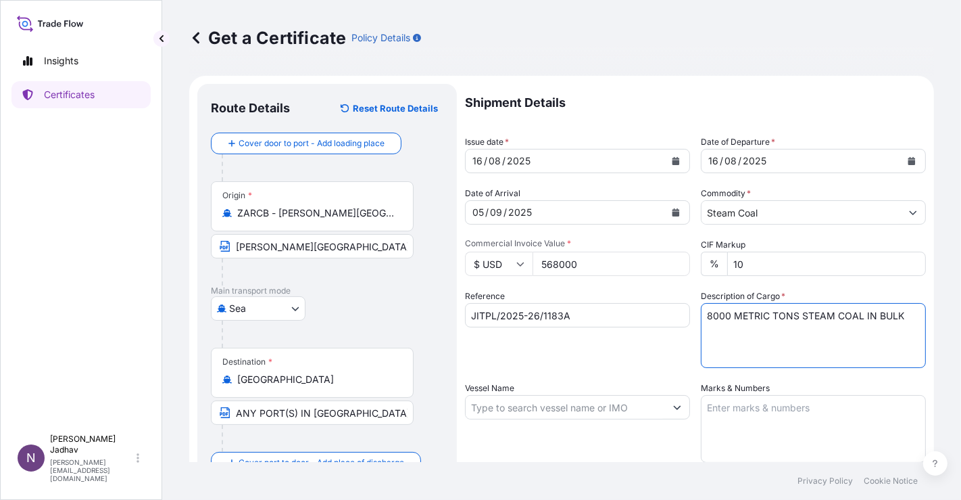
type textarea "8000 METRIC TONS STEAM COAL IN BULK"
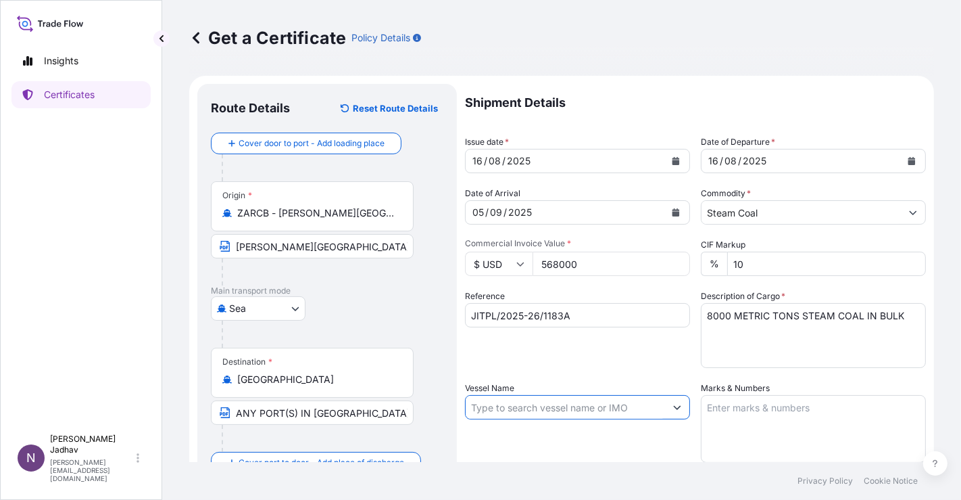
click at [519, 402] on input "Vessel Name" at bounding box center [565, 407] width 199 height 24
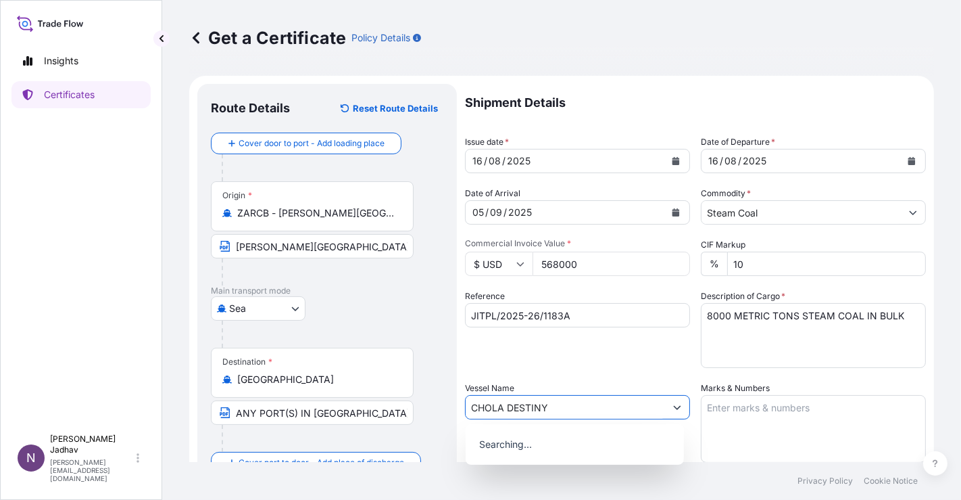
type input "CHOLA DESTINY"
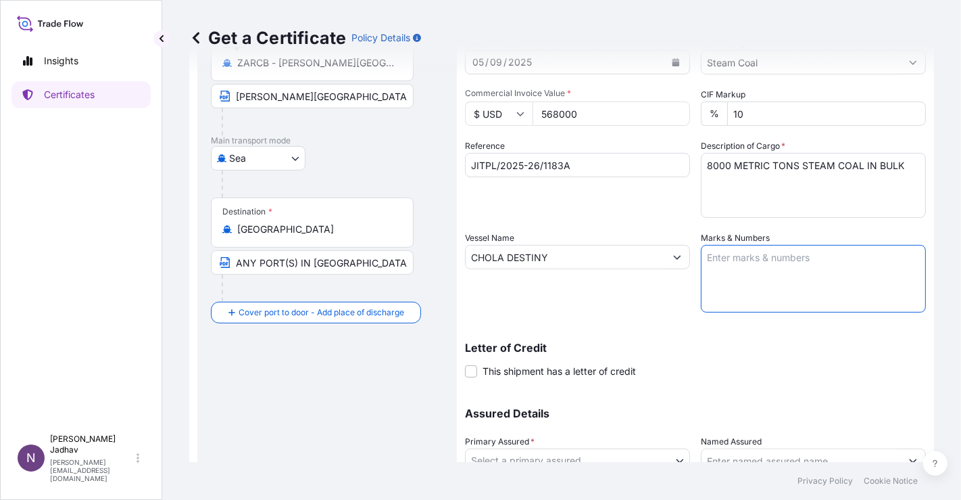
scroll to position [260, 0]
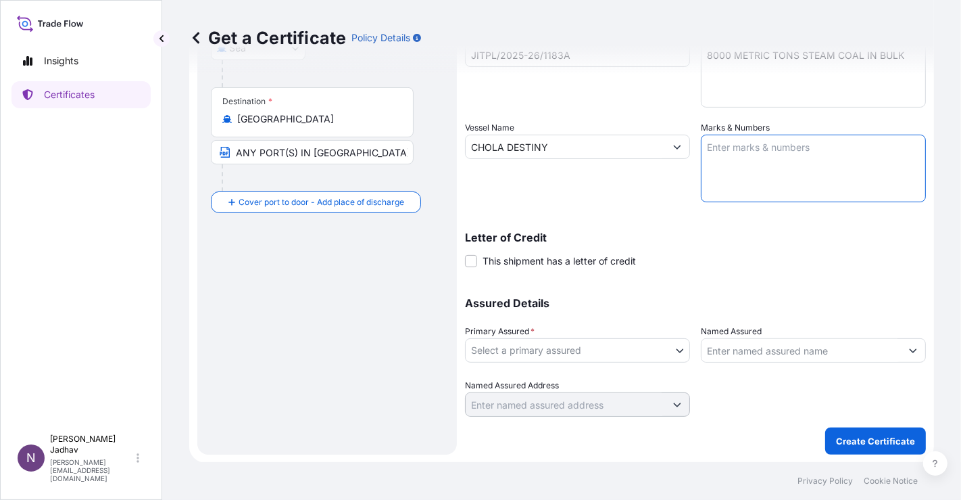
click at [546, 358] on body "0 options available. 1 option available. Insights Certificates N Namita Jadhav …" at bounding box center [480, 250] width 961 height 500
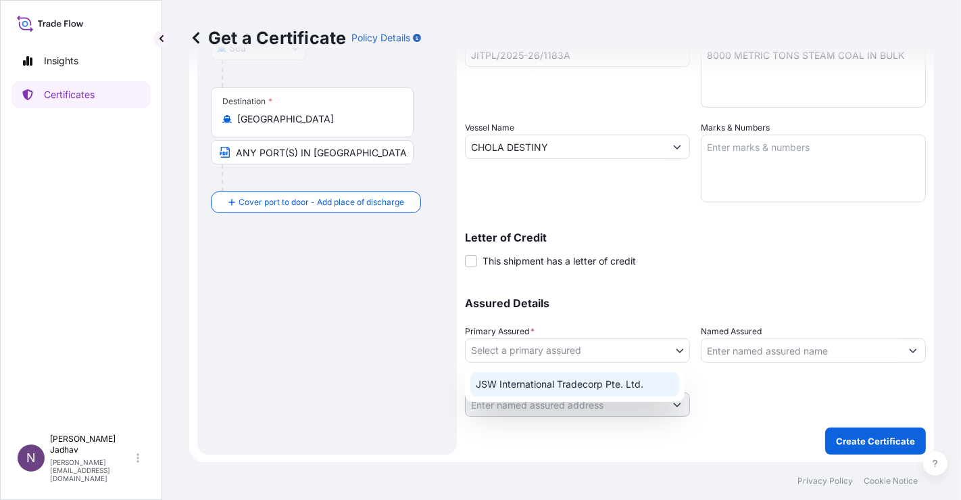
click at [567, 377] on div "JSW International Tradecorp Pte. Ltd." at bounding box center [575, 384] width 209 height 24
select select "32012"
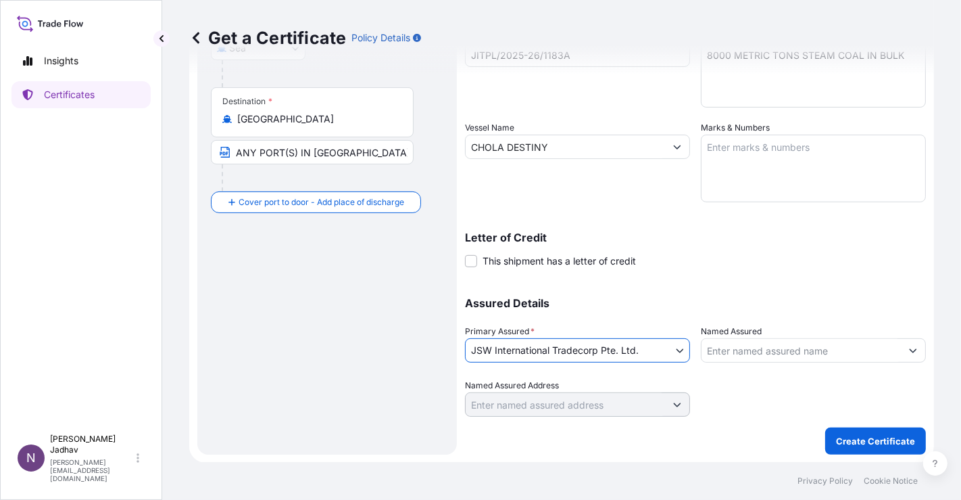
click at [722, 353] on input "Named Assured" at bounding box center [801, 350] width 199 height 24
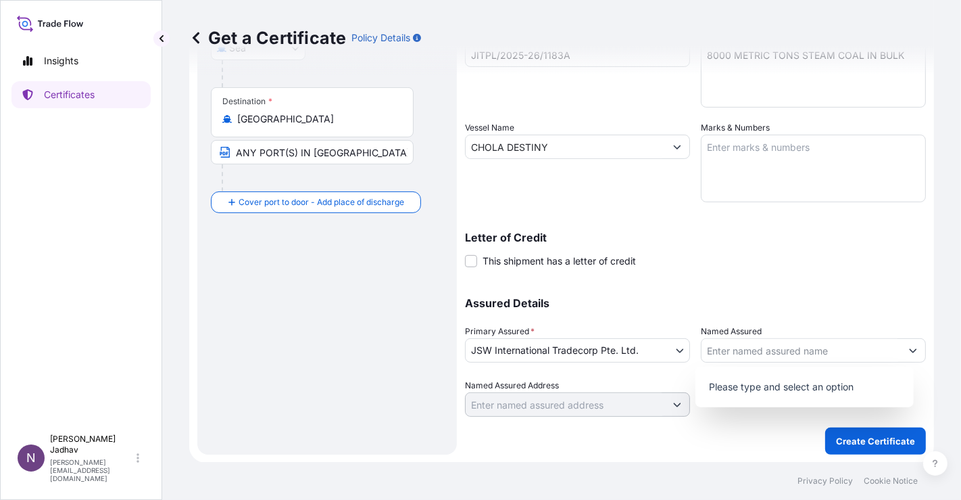
click at [684, 294] on div "Assured Details Primary Assured * JSW International Tradecorp Pte. Ltd. JSW Int…" at bounding box center [695, 348] width 461 height 135
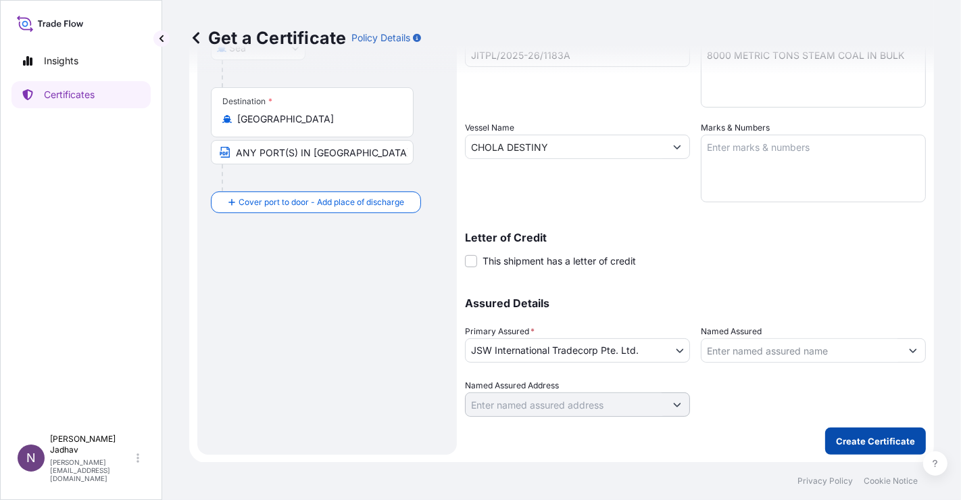
click at [836, 440] on p "Create Certificate" at bounding box center [875, 441] width 79 height 14
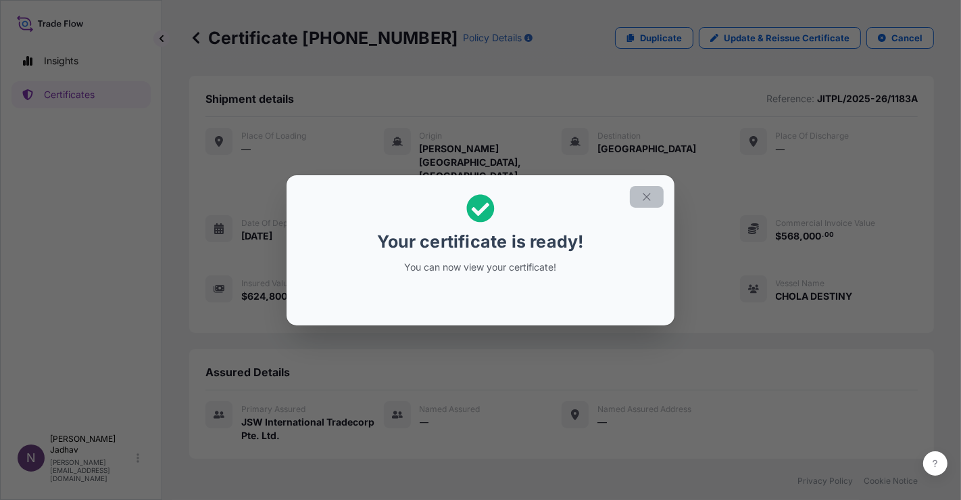
click at [648, 193] on icon "button" at bounding box center [647, 197] width 12 height 12
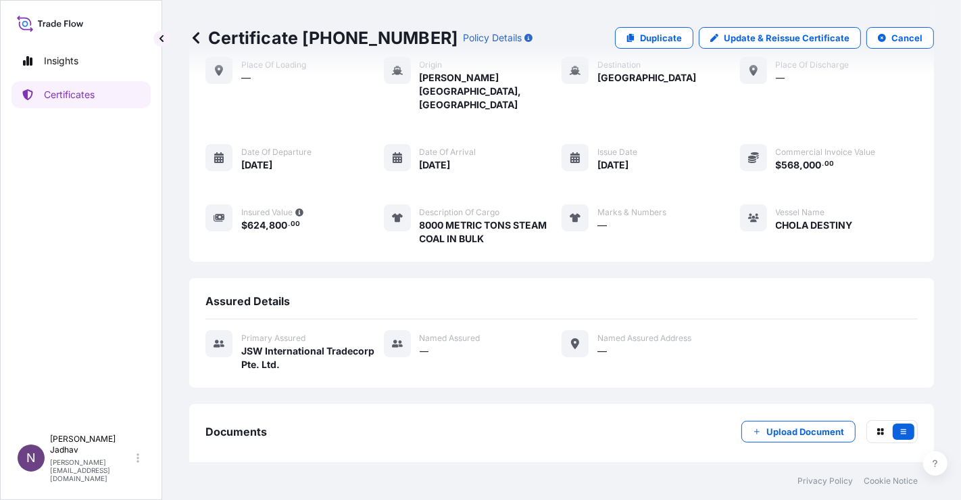
scroll to position [110, 0]
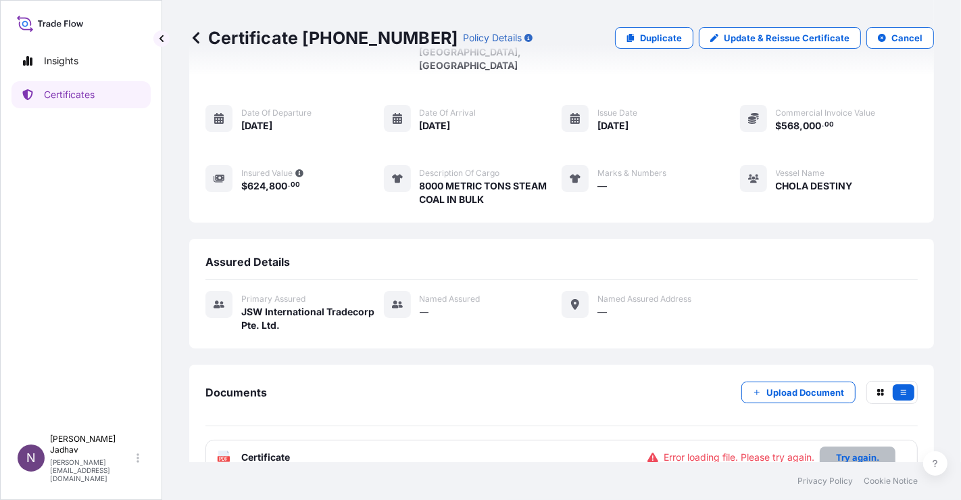
click at [853, 450] on p "Try again." at bounding box center [857, 457] width 43 height 14
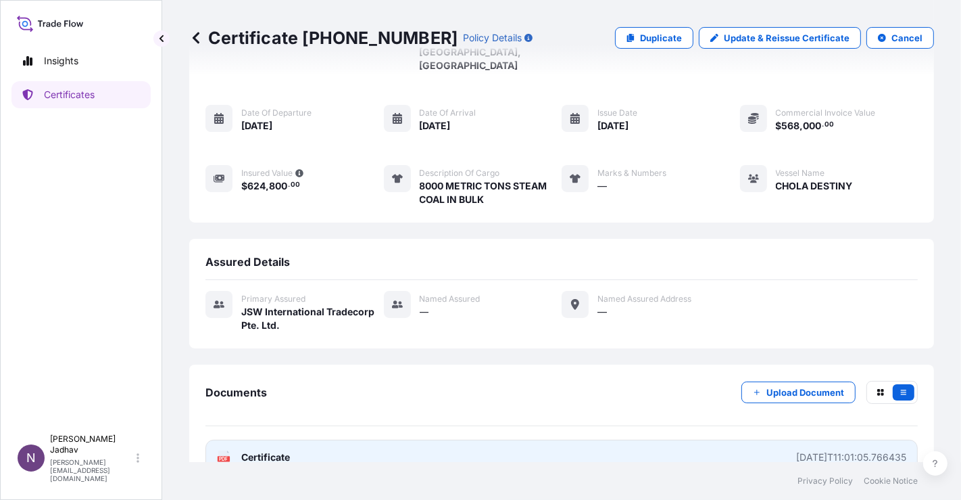
click at [272, 450] on span "Certificate" at bounding box center [265, 457] width 49 height 14
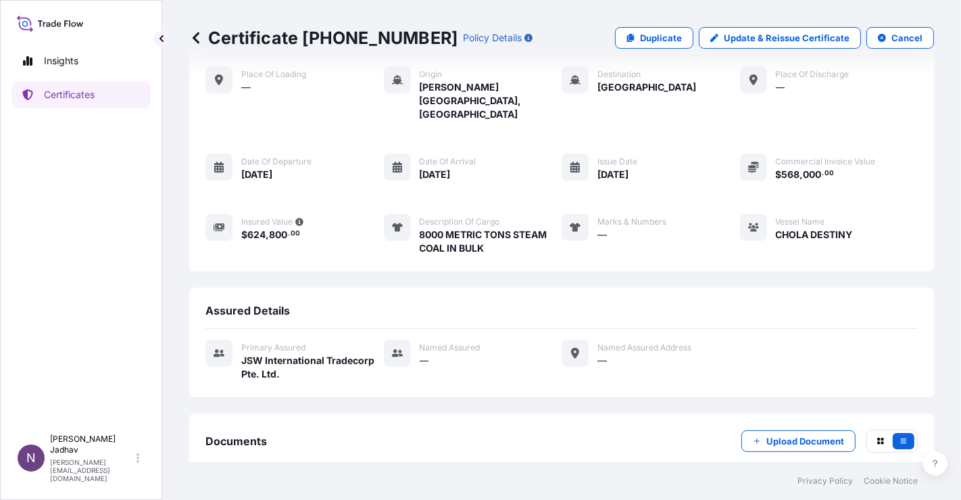
scroll to position [0, 0]
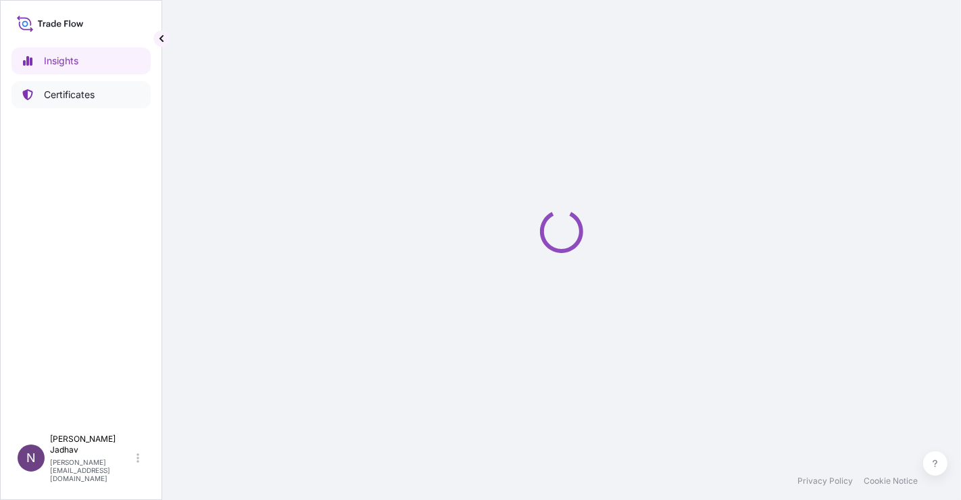
select select "2025"
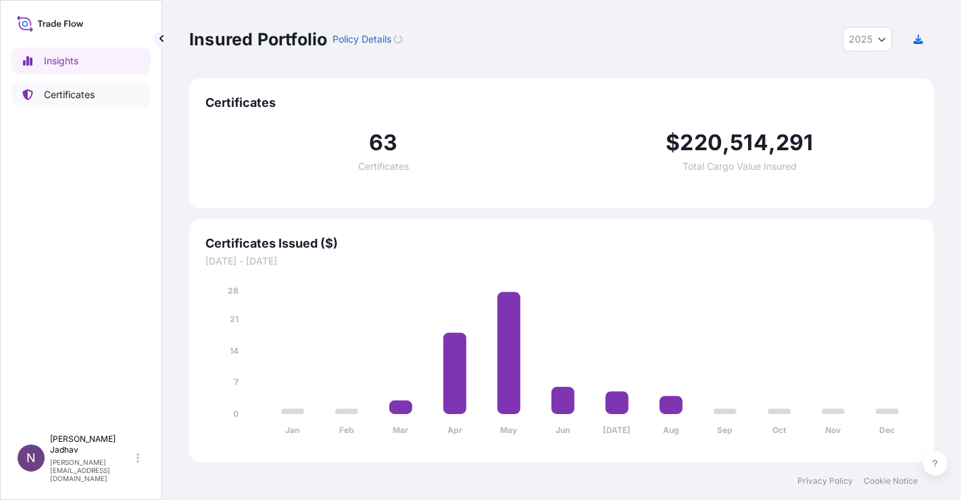
click at [71, 93] on p "Certificates" at bounding box center [69, 95] width 51 height 14
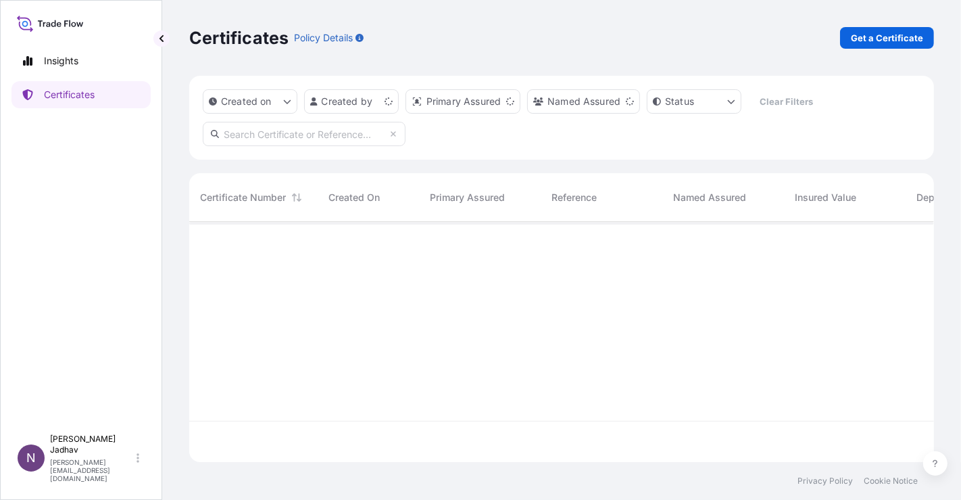
scroll to position [236, 734]
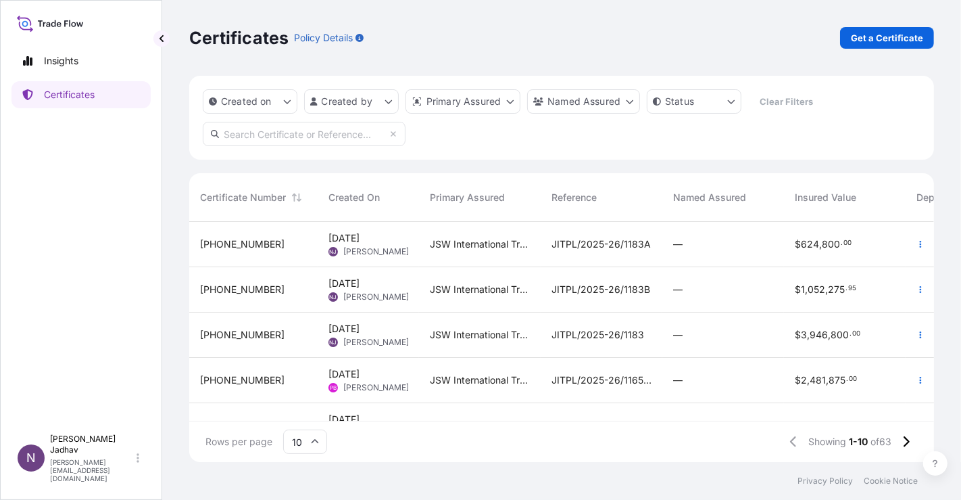
click at [603, 291] on span "JITPL/2025-26/1183B" at bounding box center [601, 290] width 99 height 14
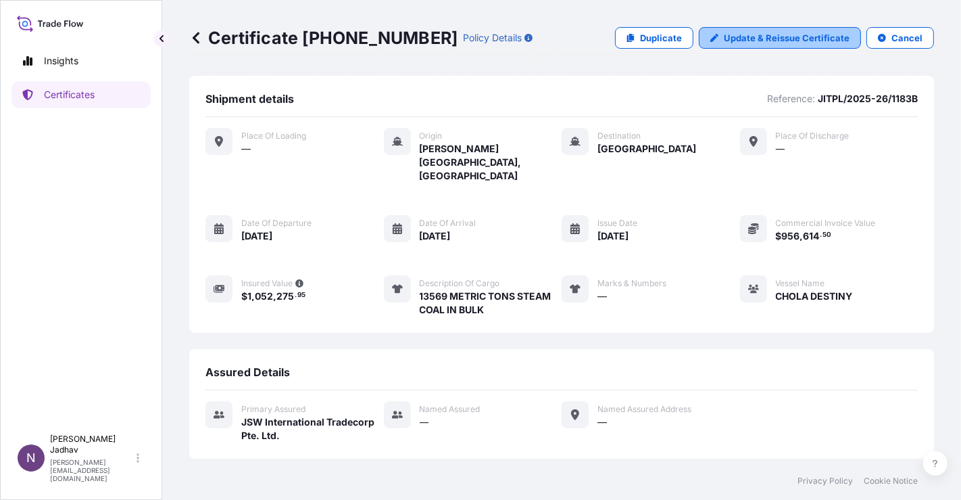
click at [801, 41] on p "Update & Reissue Certificate" at bounding box center [787, 38] width 126 height 14
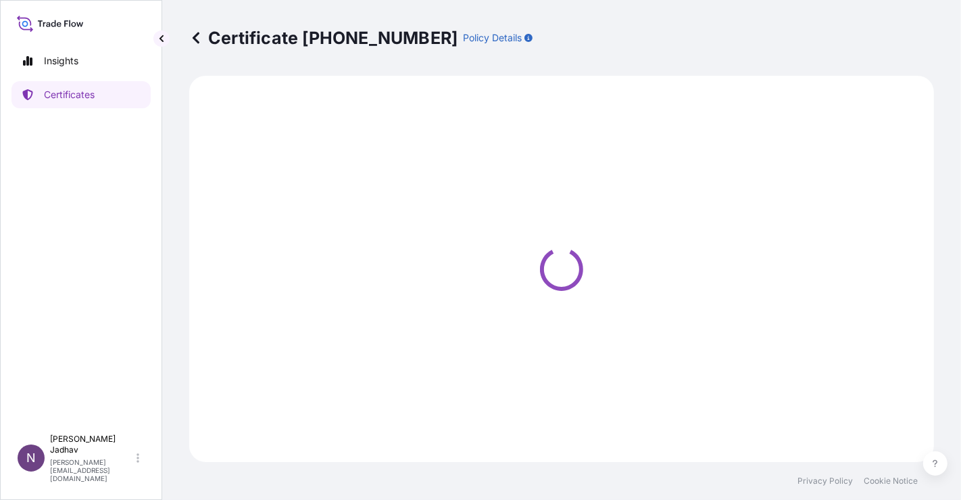
select select "Sea"
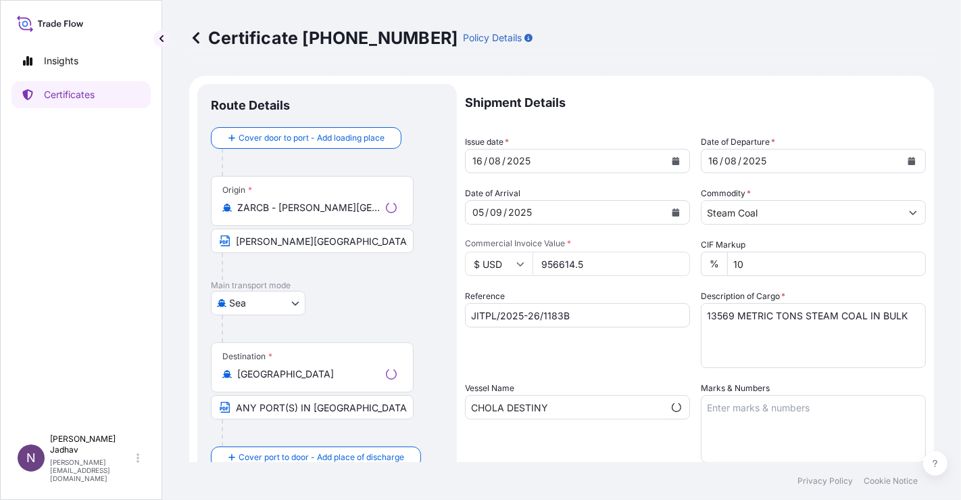
select select "32012"
click at [196, 35] on icon at bounding box center [196, 37] width 7 height 11
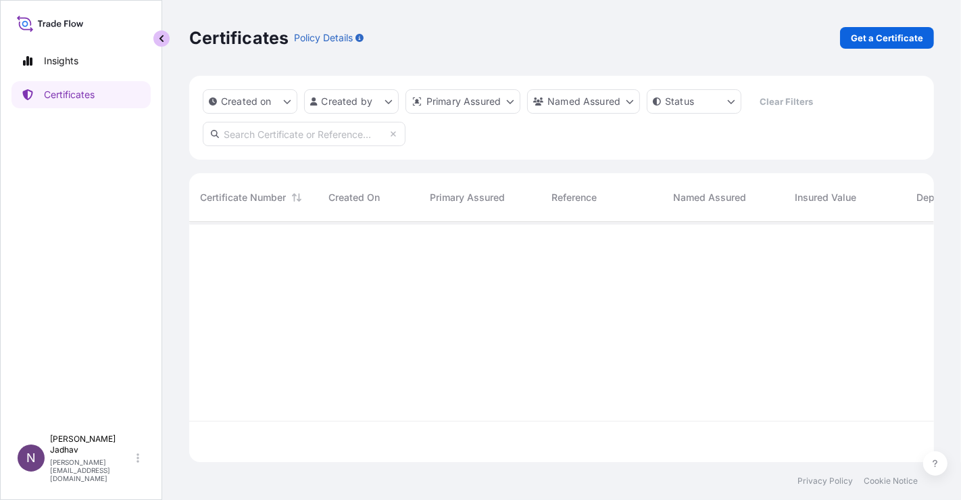
scroll to position [236, 734]
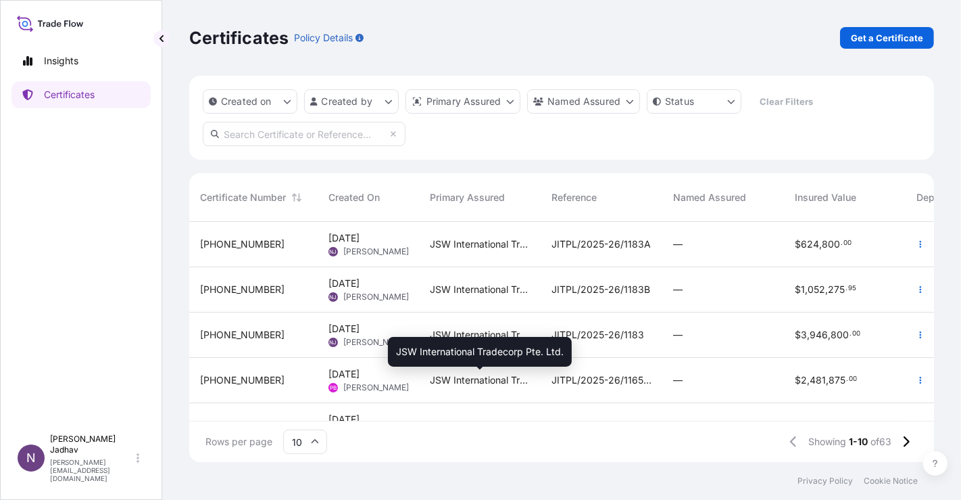
click at [508, 373] on span "JSW International Tradecorp Pte. Ltd." at bounding box center [480, 380] width 100 height 14
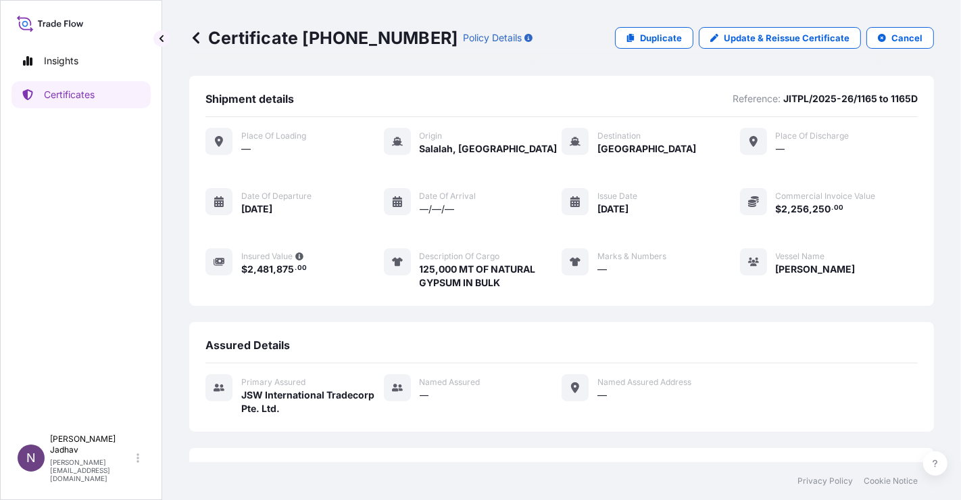
scroll to position [110, 0]
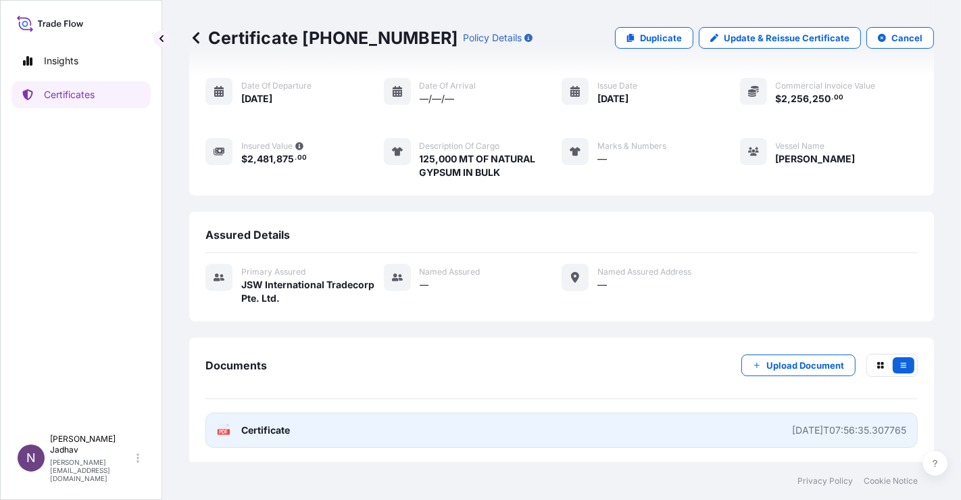
click at [273, 430] on span "Certificate" at bounding box center [265, 430] width 49 height 14
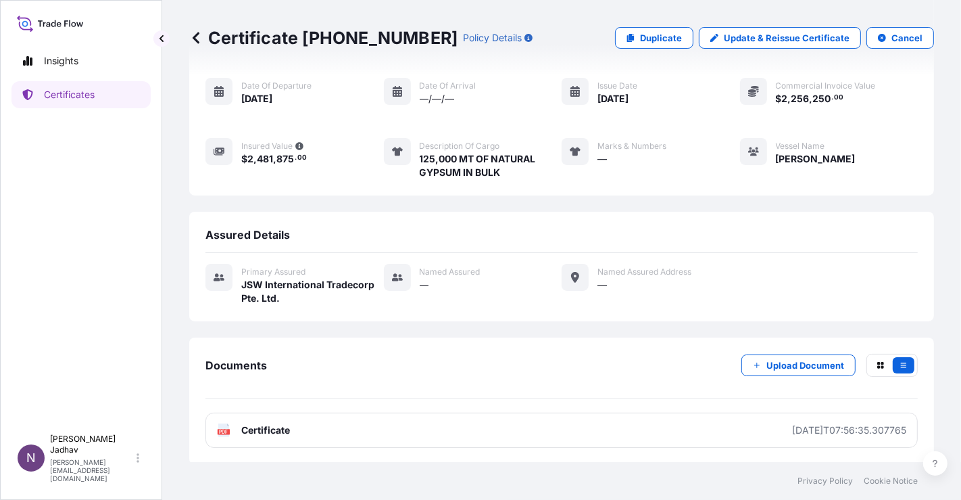
click at [196, 37] on icon at bounding box center [196, 38] width 14 height 14
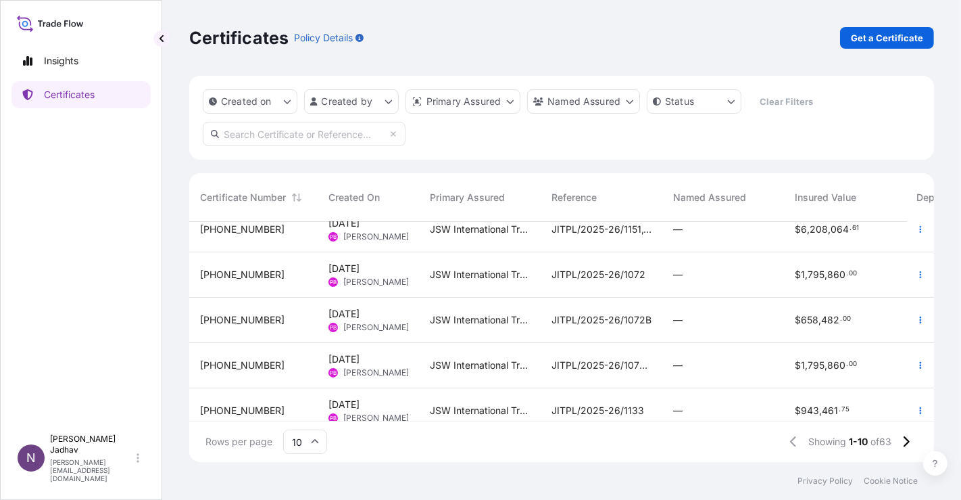
scroll to position [225, 0]
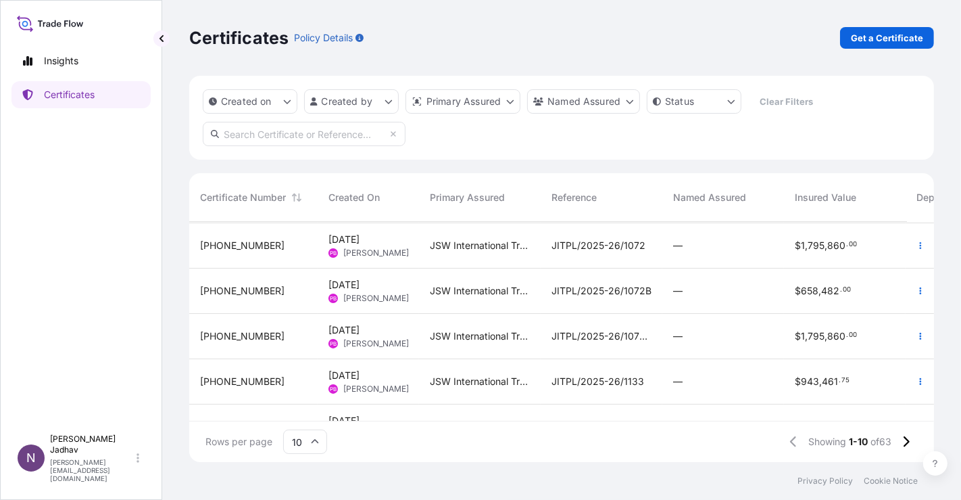
click at [354, 345] on span "[PERSON_NAME]" at bounding box center [376, 343] width 66 height 11
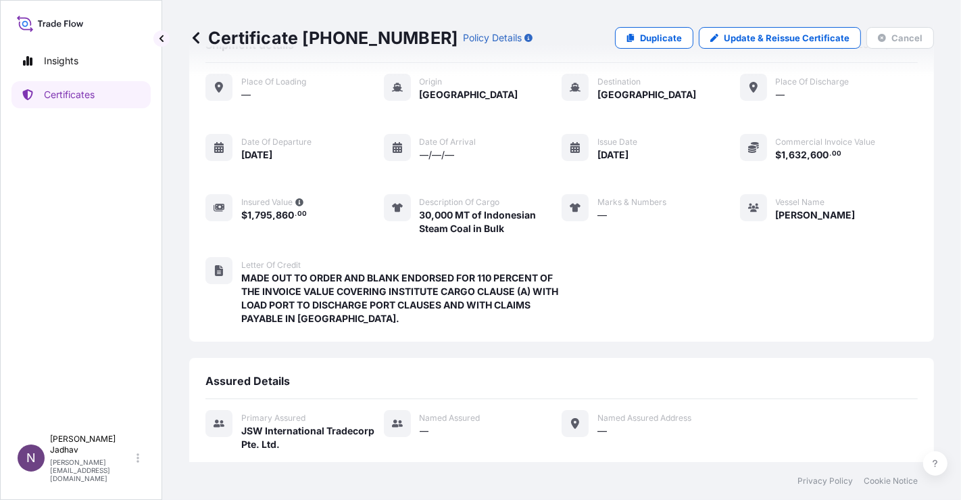
scroll to position [150, 0]
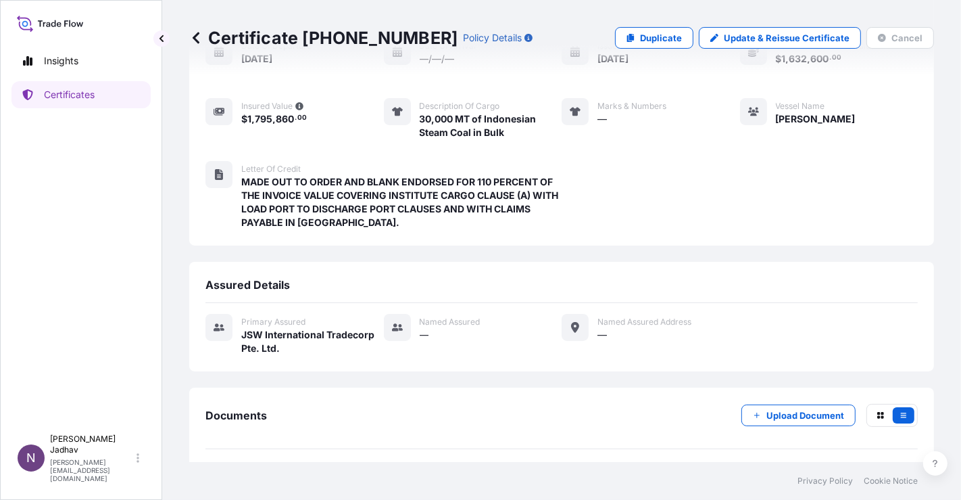
click at [195, 37] on icon at bounding box center [196, 37] width 7 height 11
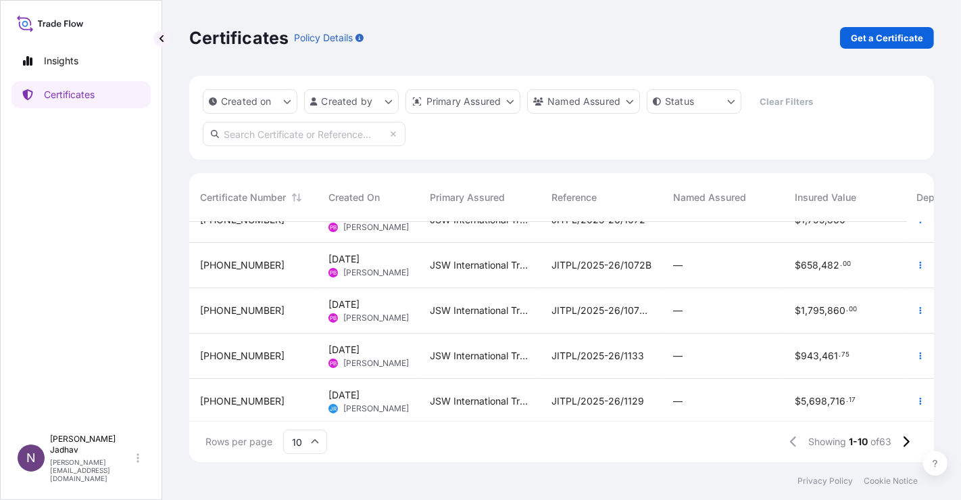
scroll to position [264, 0]
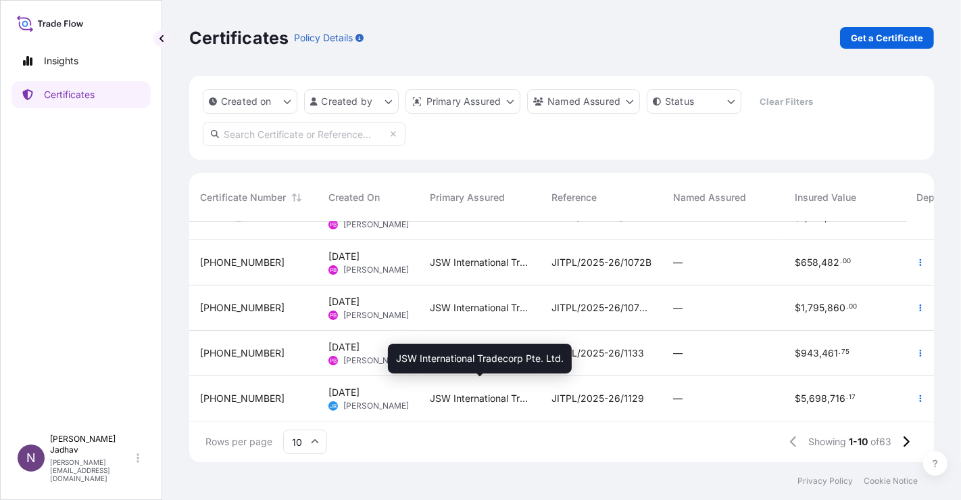
click at [430, 391] on span "JSW International Tradecorp Pte. Ltd." at bounding box center [480, 398] width 100 height 14
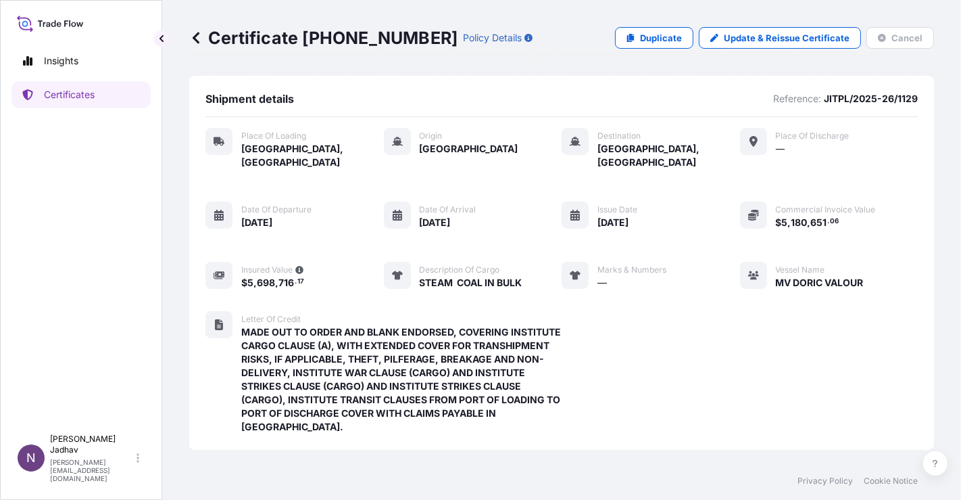
click at [194, 39] on icon at bounding box center [196, 37] width 7 height 11
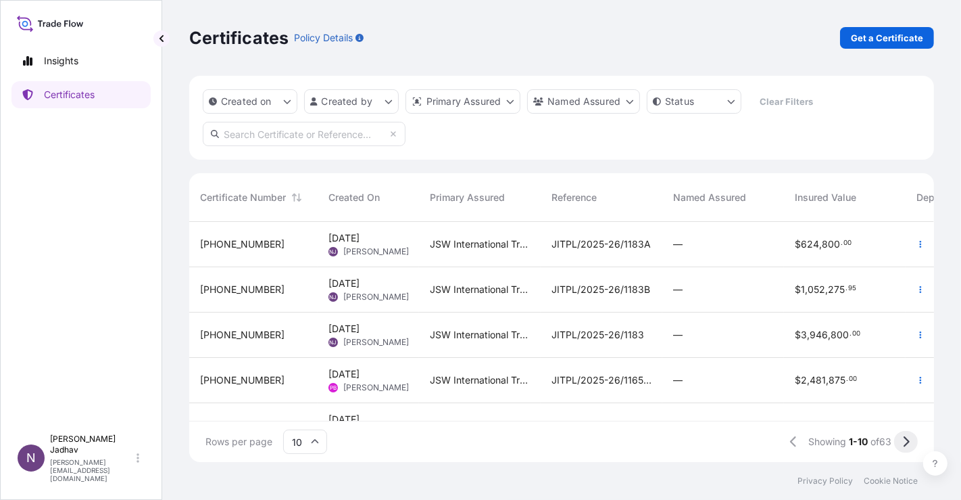
click at [912, 439] on button at bounding box center [906, 442] width 24 height 22
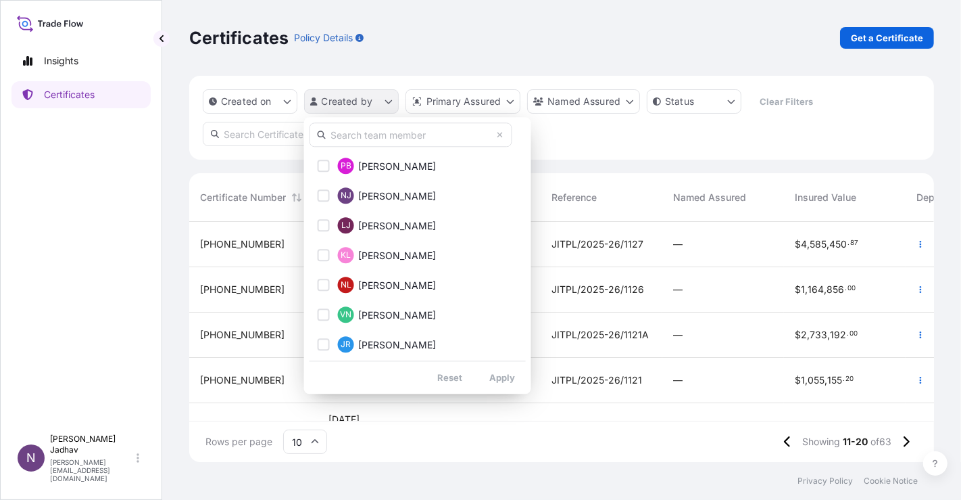
click at [389, 110] on html "Insights Certificates N [PERSON_NAME] [PERSON_NAME][EMAIL_ADDRESS][DOMAIN_NAME]…" at bounding box center [480, 250] width 961 height 500
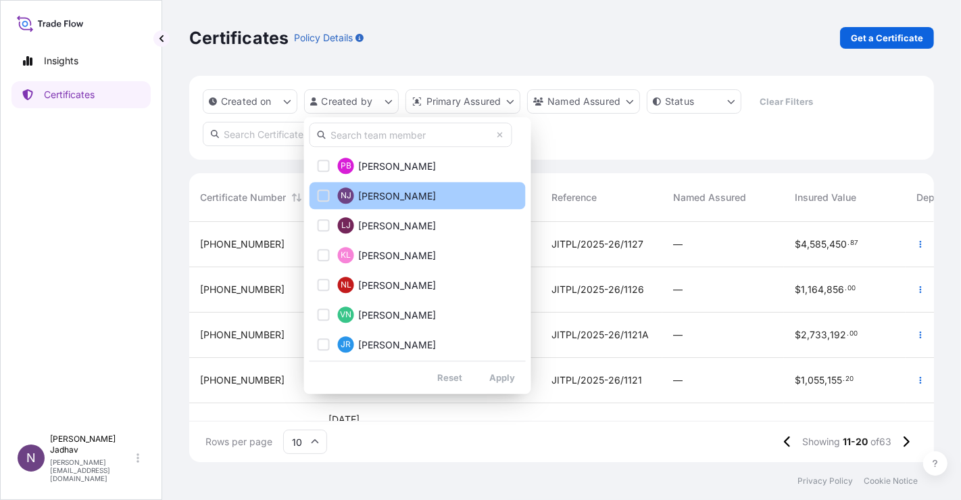
click at [387, 194] on span "[PERSON_NAME]" at bounding box center [397, 196] width 78 height 14
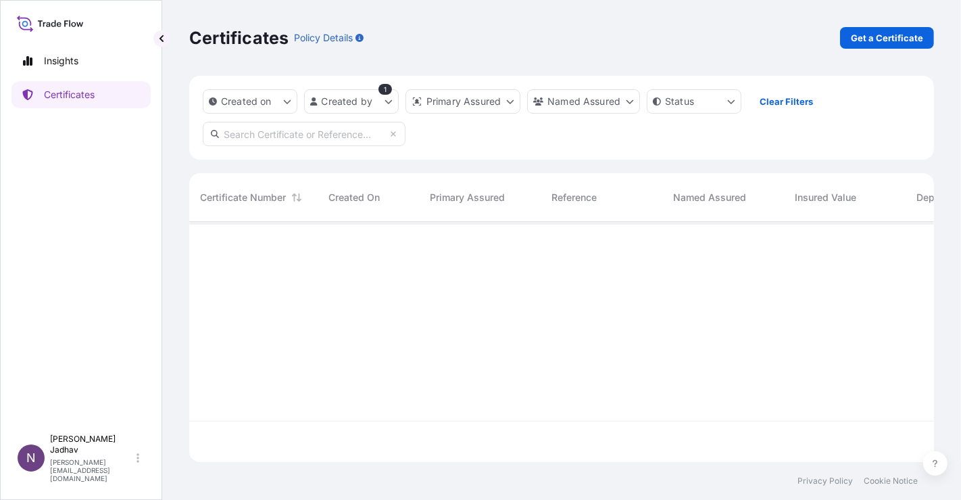
scroll to position [277, 734]
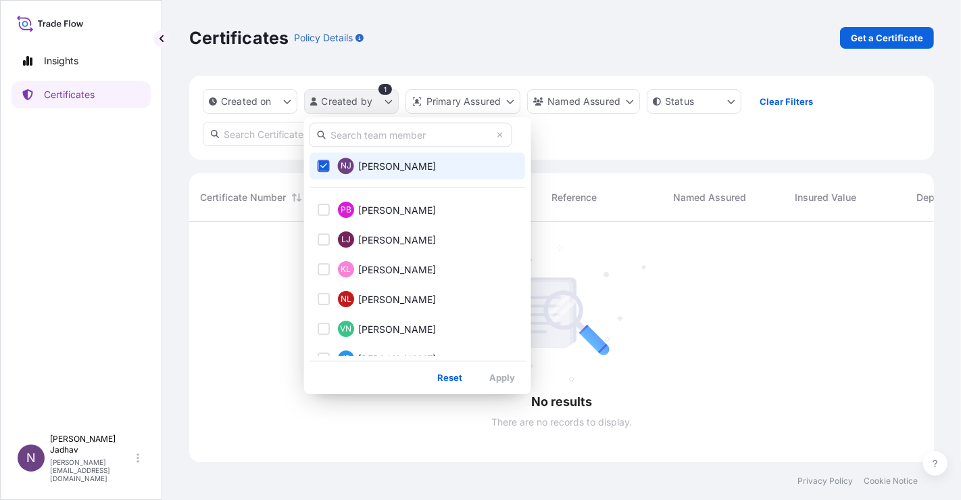
click at [386, 99] on html "Insights Certificates N [PERSON_NAME] [PERSON_NAME][EMAIL_ADDRESS][DOMAIN_NAME]…" at bounding box center [480, 250] width 961 height 500
click at [368, 168] on span "[PERSON_NAME]" at bounding box center [397, 167] width 78 height 14
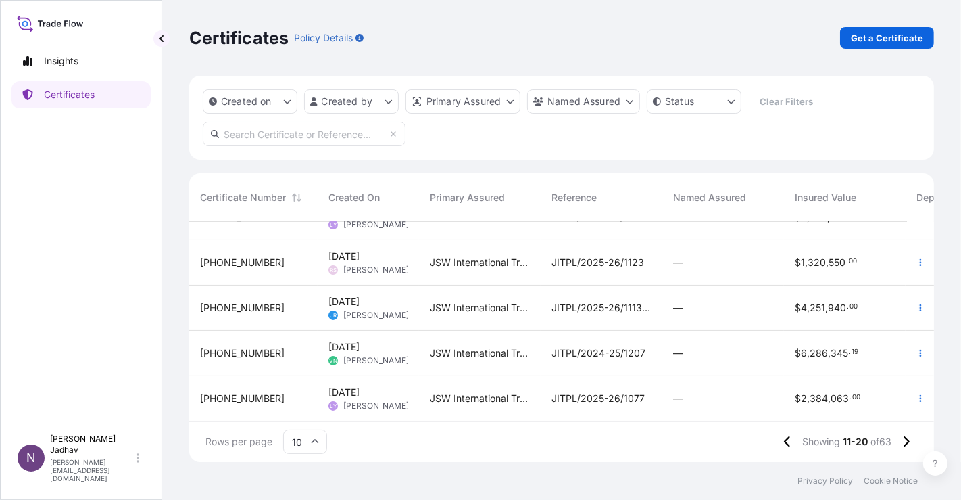
scroll to position [0, 0]
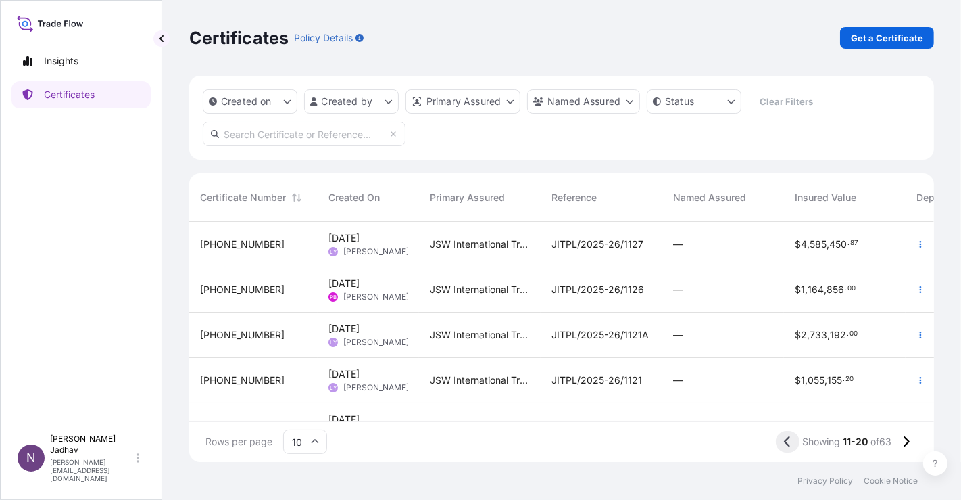
click at [779, 446] on button at bounding box center [788, 442] width 24 height 22
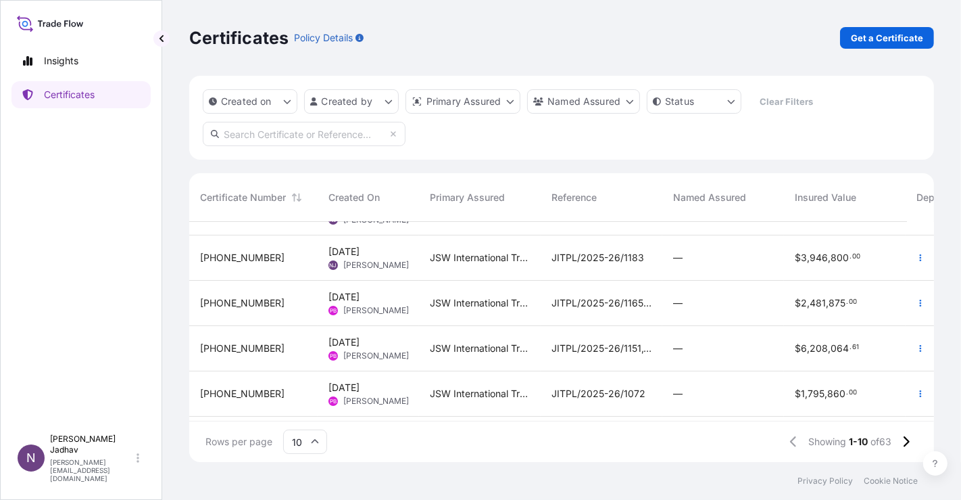
scroll to position [150, 0]
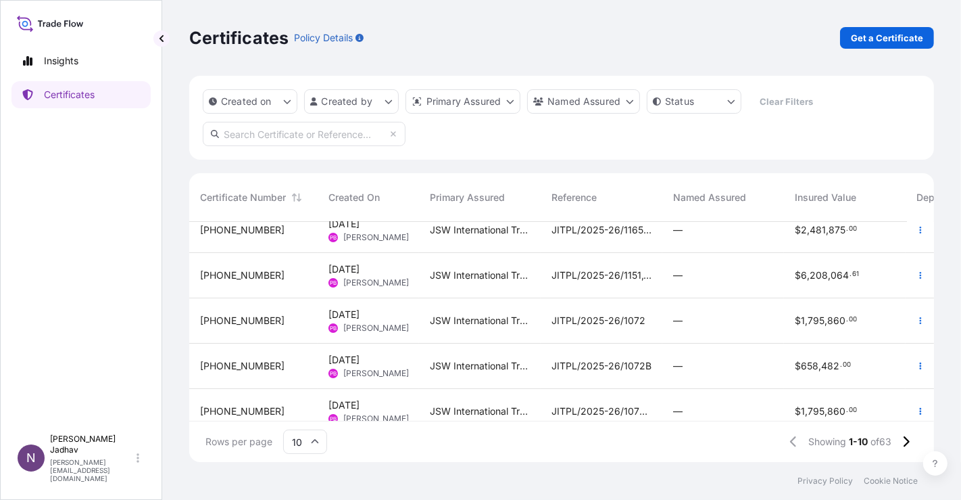
click at [373, 331] on span "[PERSON_NAME]" at bounding box center [376, 327] width 66 height 11
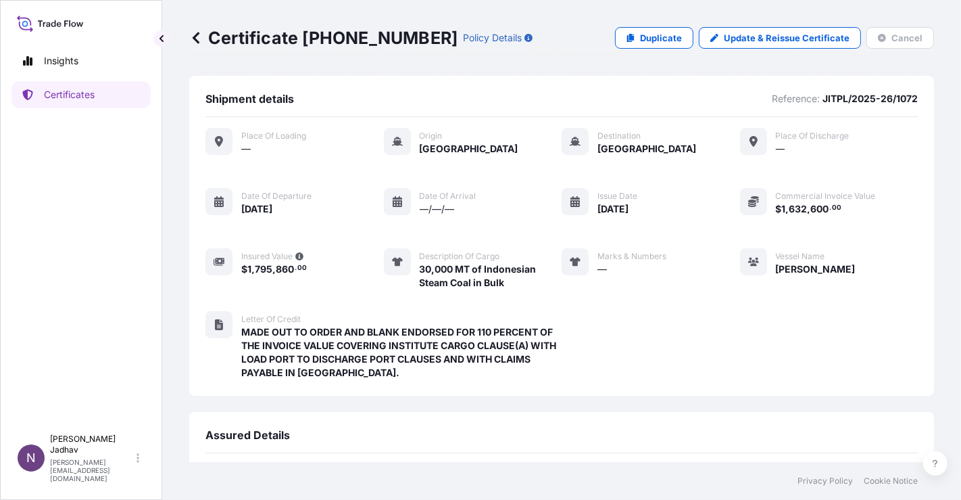
click at [195, 39] on icon at bounding box center [196, 37] width 7 height 11
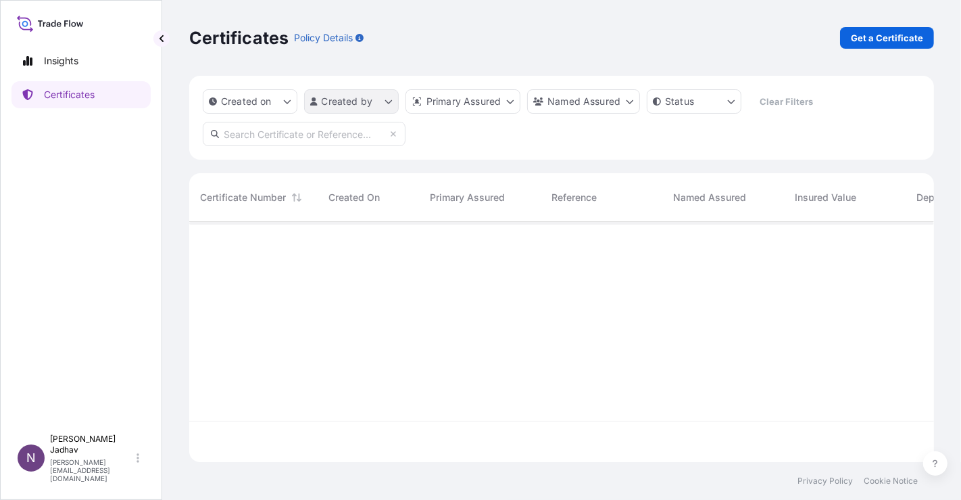
scroll to position [236, 734]
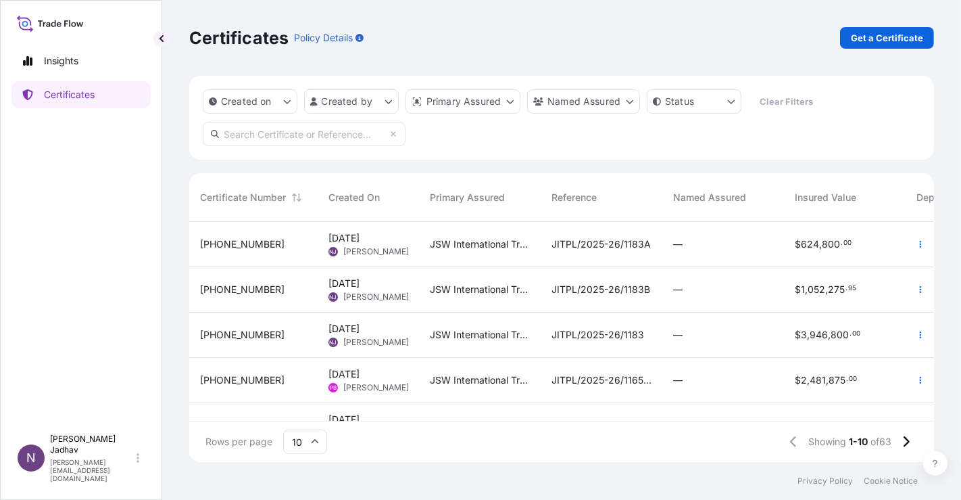
click at [390, 294] on span "[PERSON_NAME]" at bounding box center [376, 296] width 66 height 11
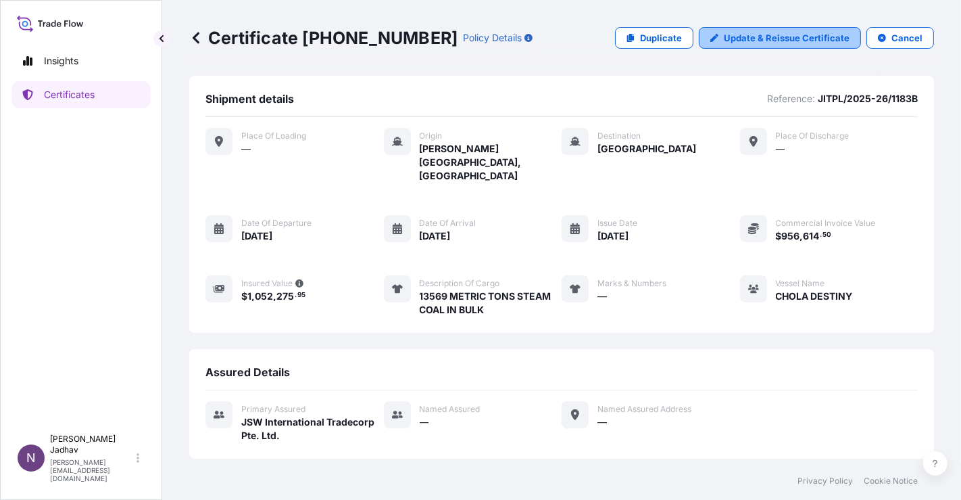
click at [789, 38] on p "Update & Reissue Certificate" at bounding box center [787, 38] width 126 height 14
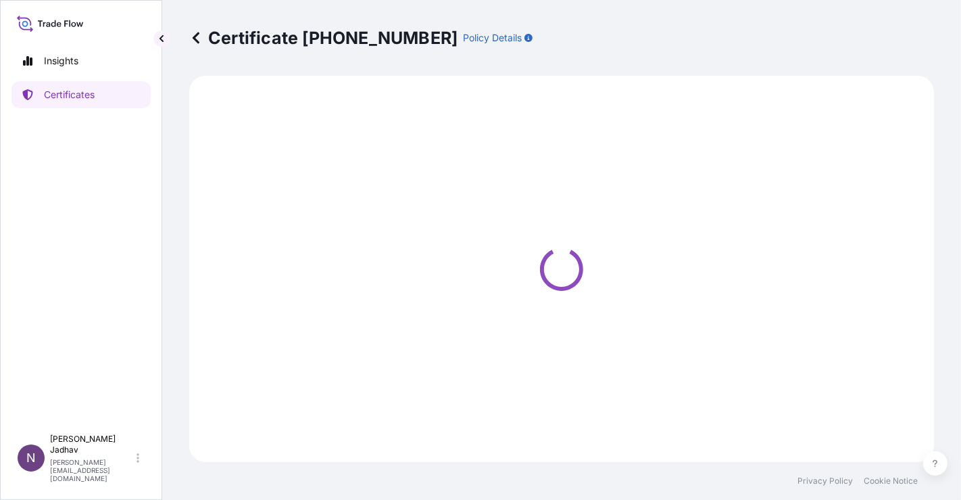
select select "Sea"
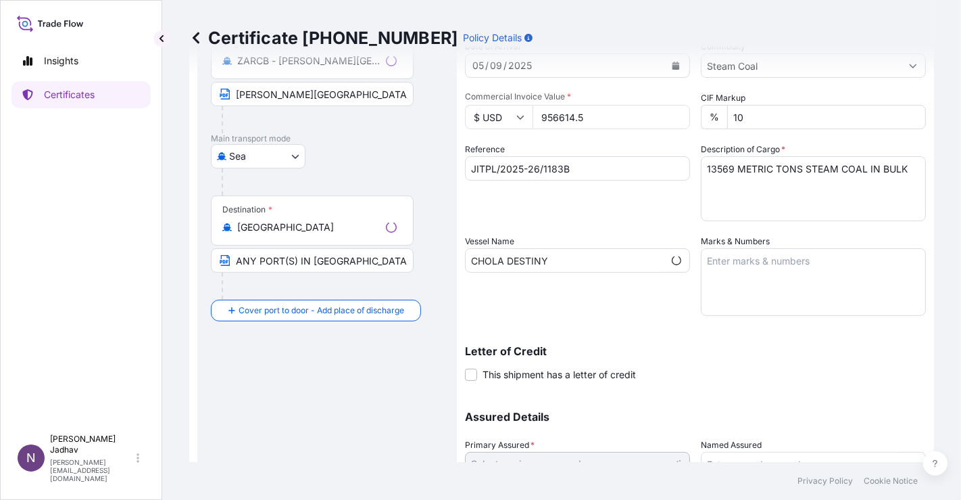
scroll to position [260, 0]
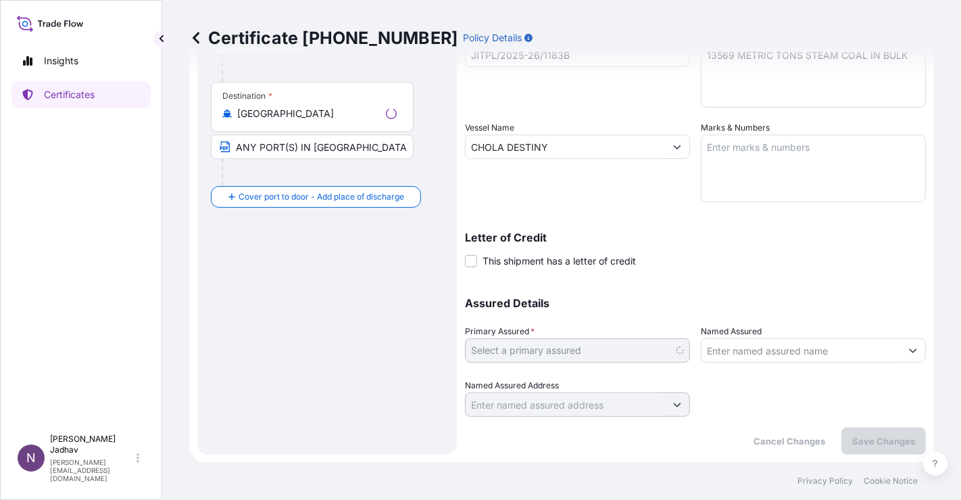
select select "32012"
click at [473, 264] on span at bounding box center [471, 261] width 12 height 12
click at [465, 254] on input "This shipment has a letter of credit" at bounding box center [465, 254] width 0 height 0
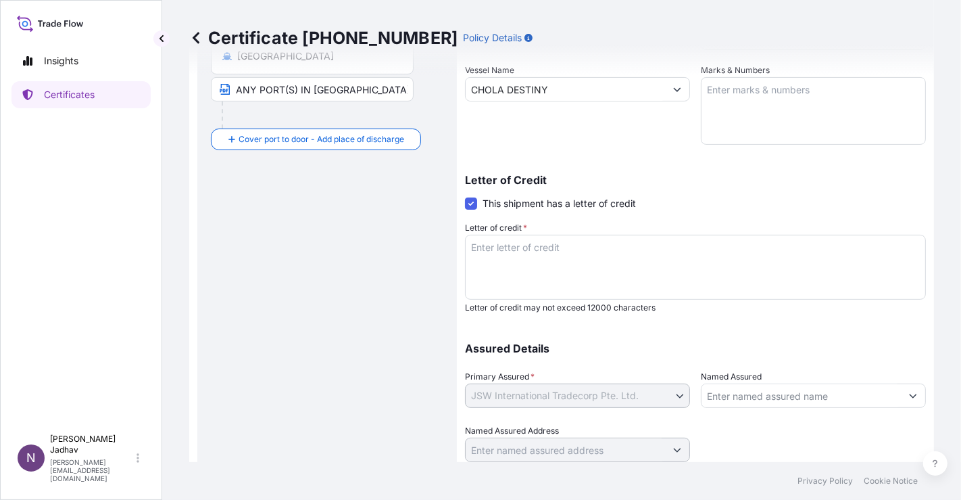
scroll to position [363, 0]
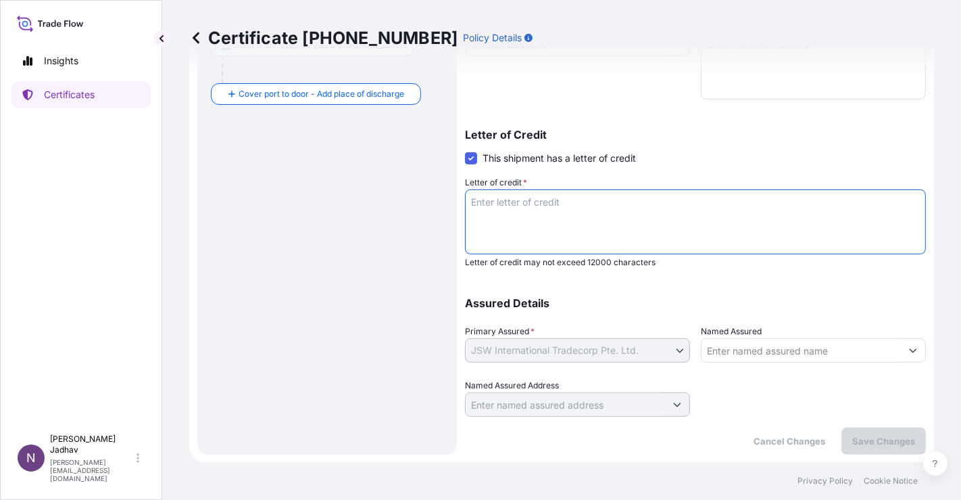
click at [553, 209] on textarea "Letter of credit *" at bounding box center [695, 221] width 461 height 65
paste textarea "MADE OUT TO ORDER AND BLANK ENDORSED FOR 110 PERCENT OF THE INVOICE VALUE COVER…"
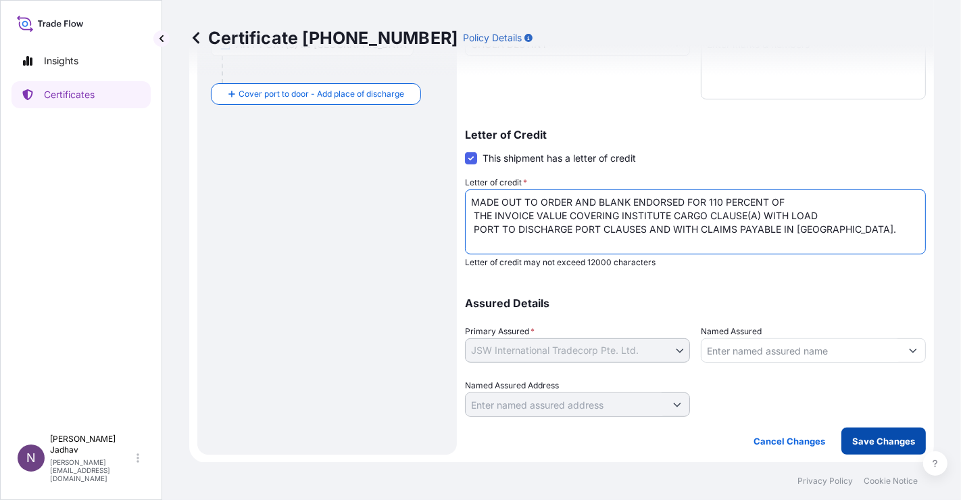
type textarea "MADE OUT TO ORDER AND BLANK ENDORSED FOR 110 PERCENT OF THE INVOICE VALUE COVER…"
click at [863, 441] on p "Save Changes" at bounding box center [883, 441] width 63 height 14
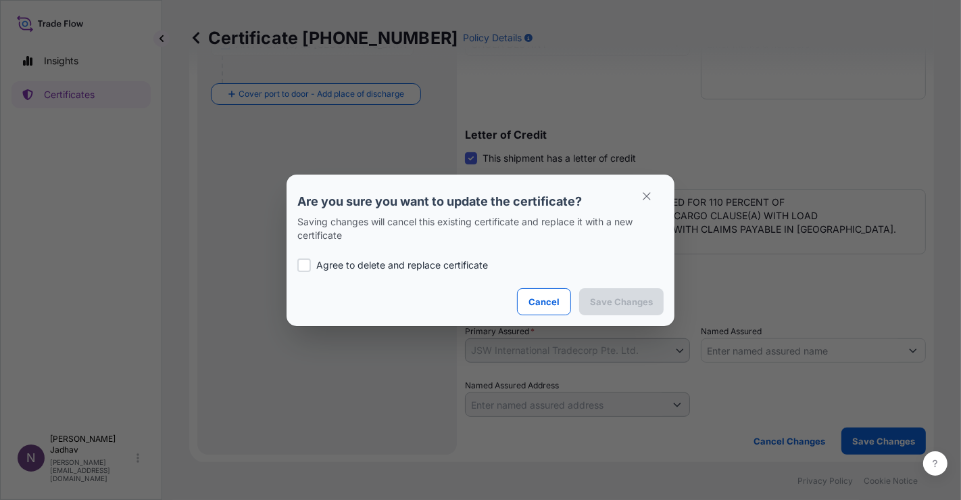
click at [309, 267] on div at bounding box center [304, 265] width 14 height 14
checkbox input "true"
click at [606, 300] on p "Save Changes" at bounding box center [621, 302] width 63 height 14
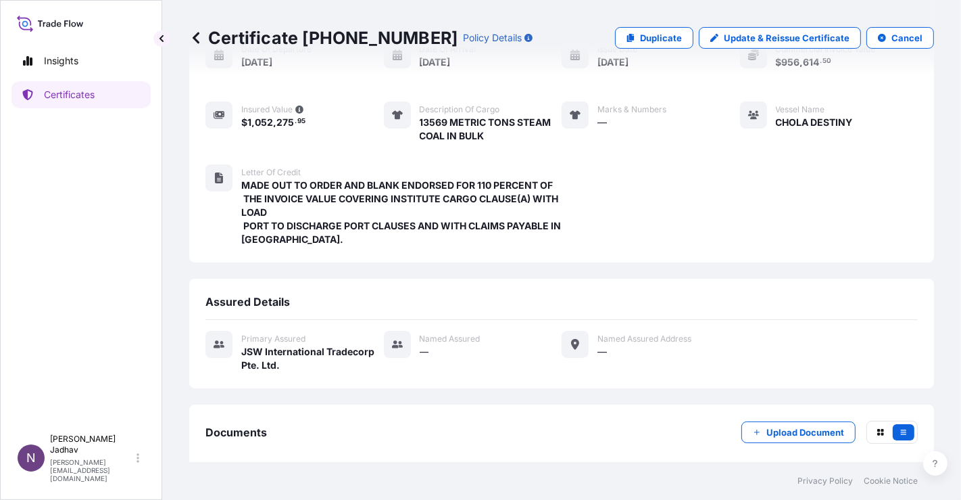
scroll to position [227, 0]
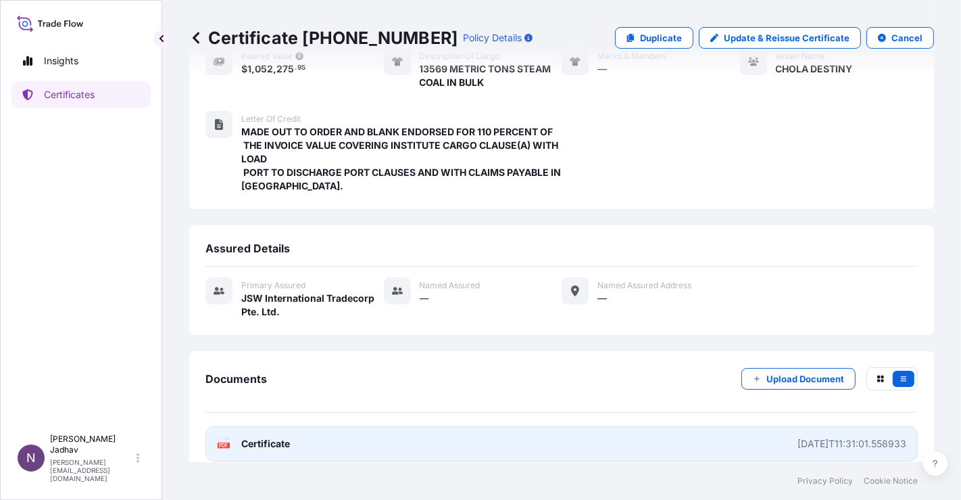
click at [251, 437] on span "Certificate" at bounding box center [265, 444] width 49 height 14
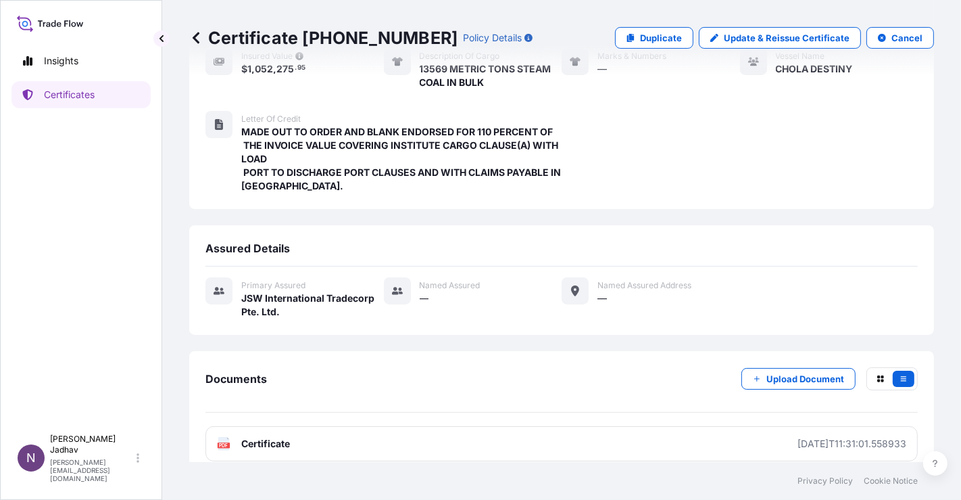
click at [193, 41] on icon at bounding box center [196, 38] width 14 height 14
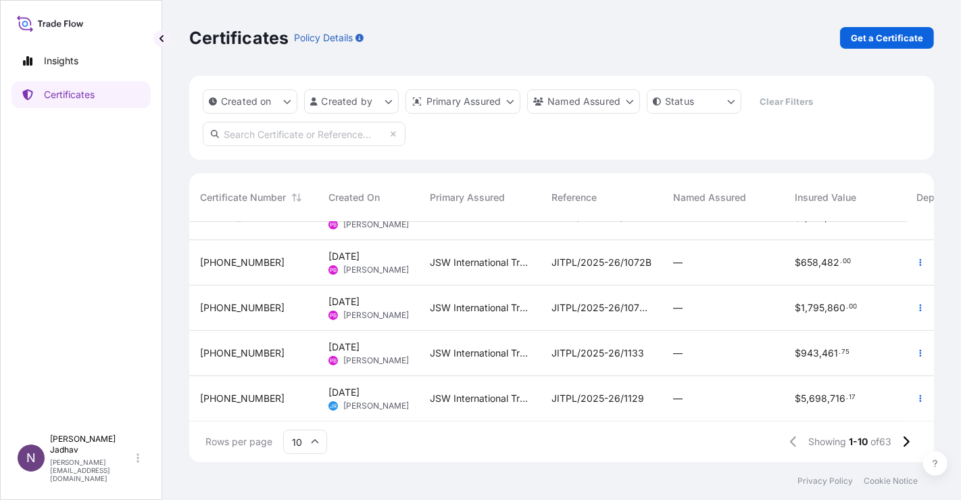
scroll to position [264, 0]
click at [350, 310] on span "[PERSON_NAME]" at bounding box center [376, 315] width 66 height 11
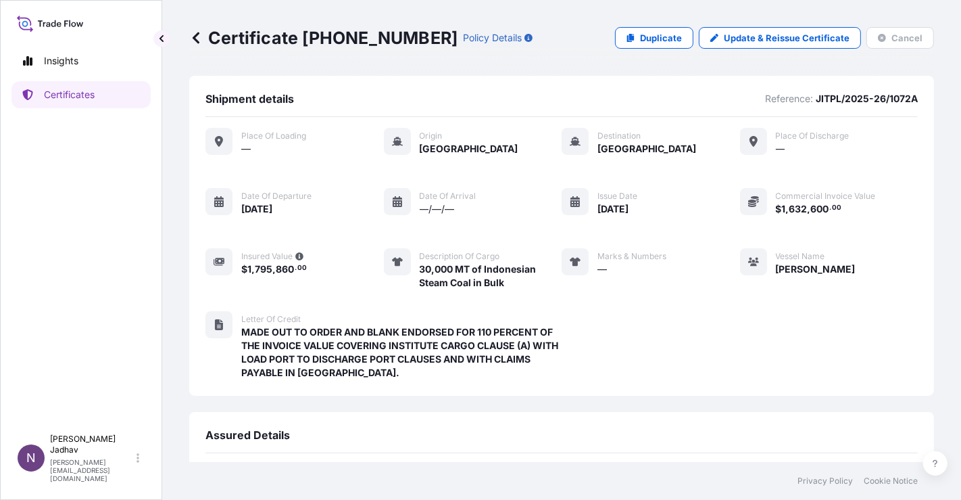
scroll to position [200, 0]
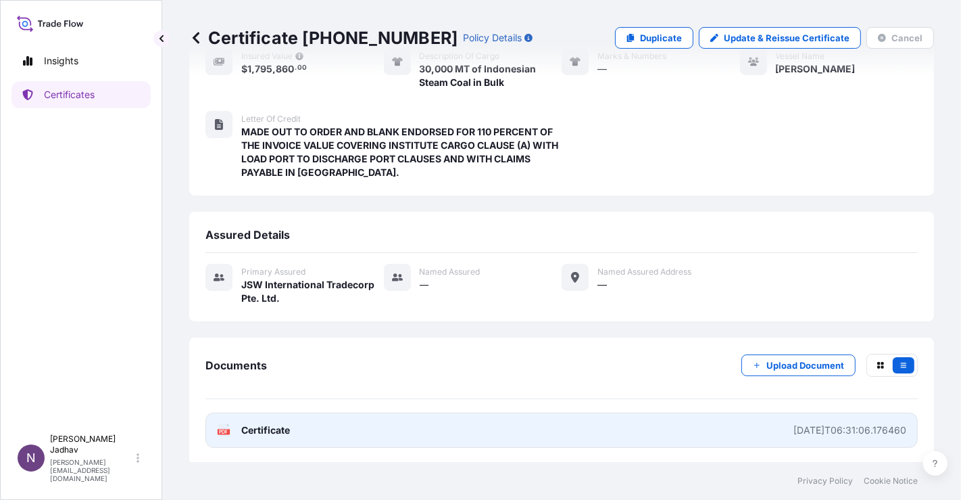
click at [285, 426] on span "Certificate" at bounding box center [265, 430] width 49 height 14
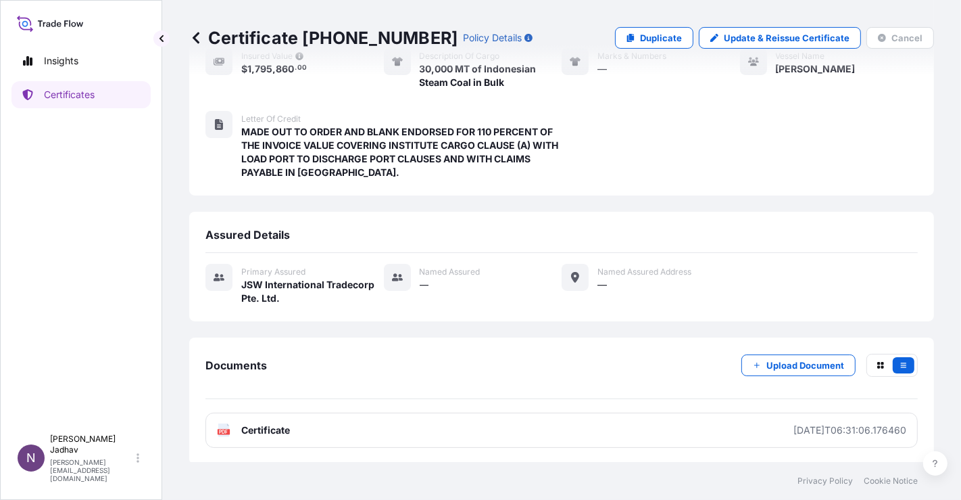
scroll to position [0, 0]
